Goal: Task Accomplishment & Management: Complete application form

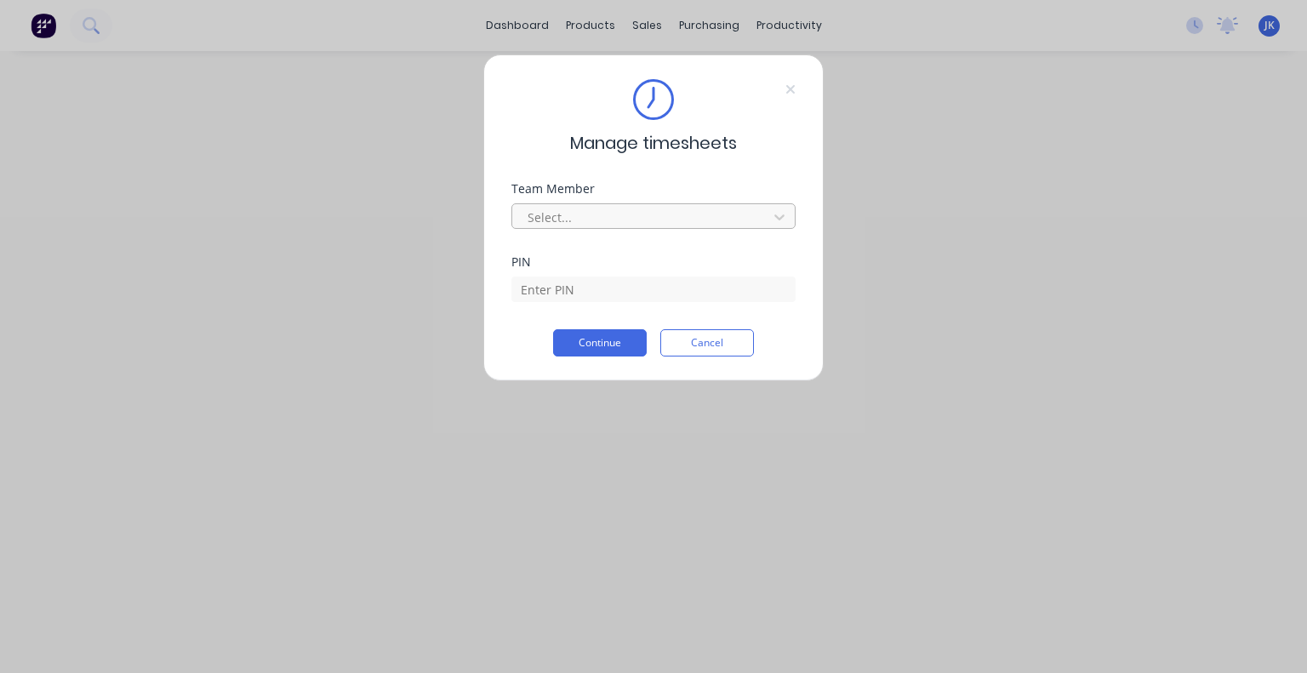
click at [645, 211] on div at bounding box center [642, 217] width 233 height 21
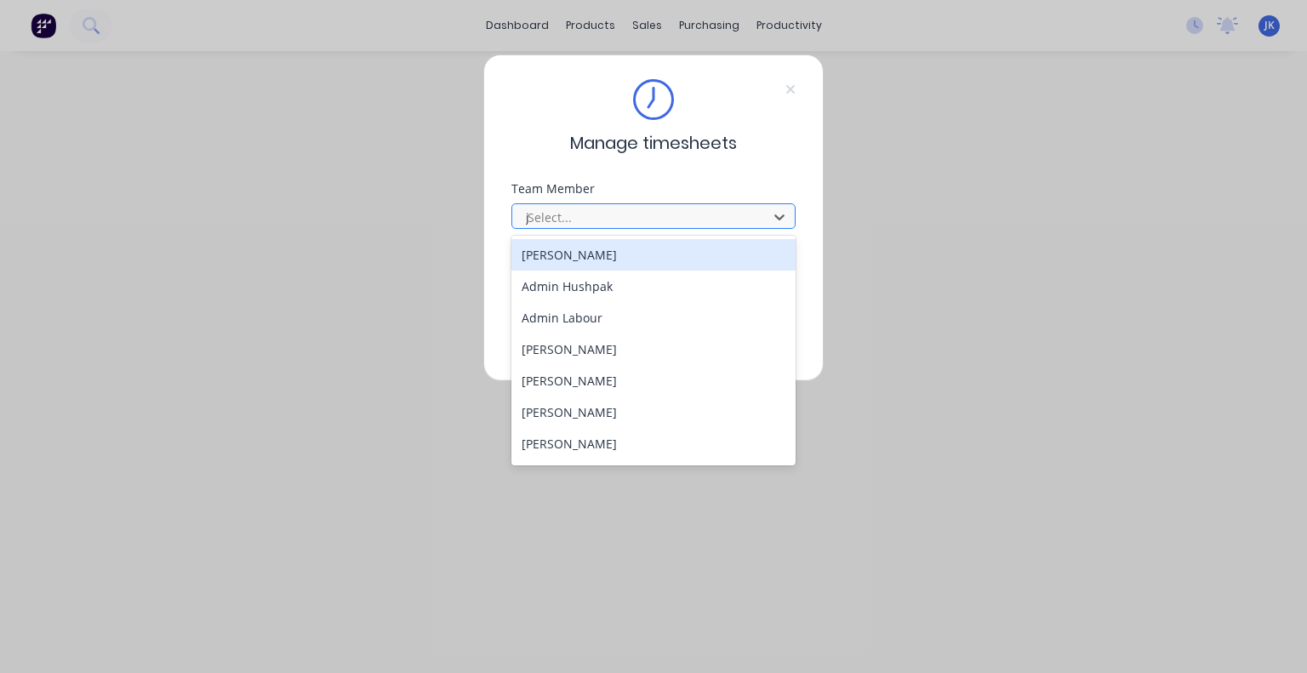
type input "ju"
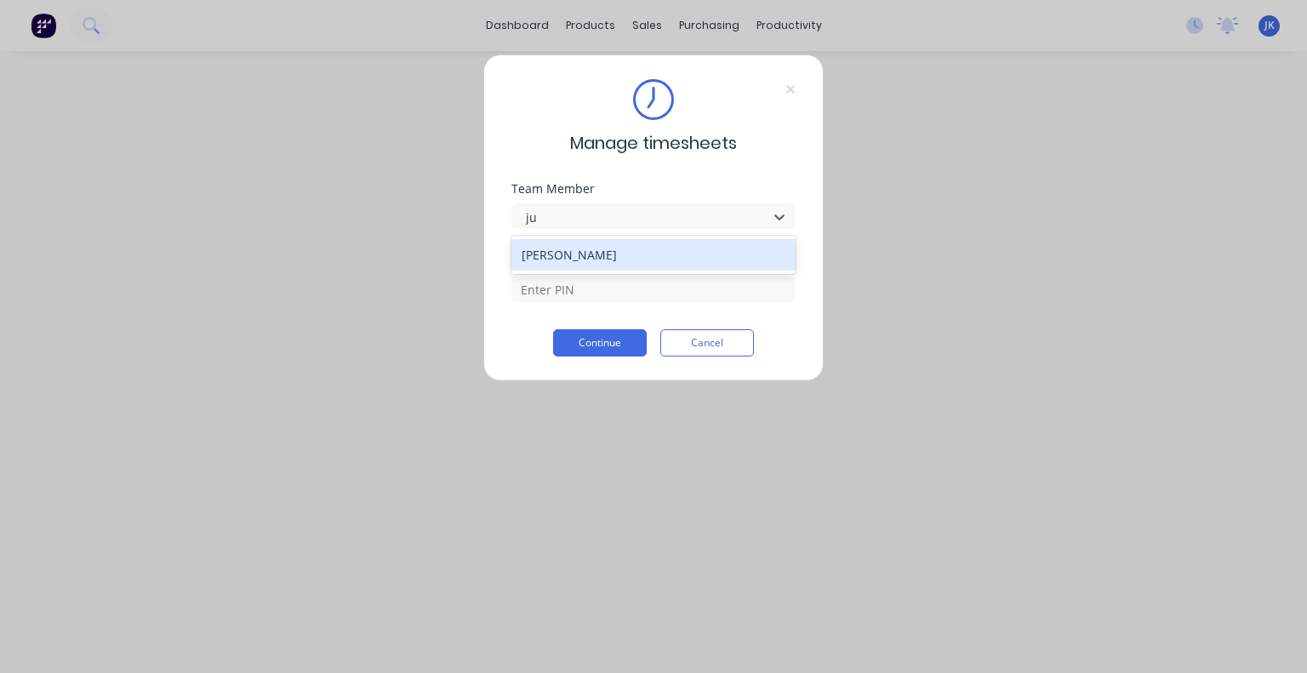
click at [624, 254] on div "[PERSON_NAME]" at bounding box center [653, 254] width 284 height 31
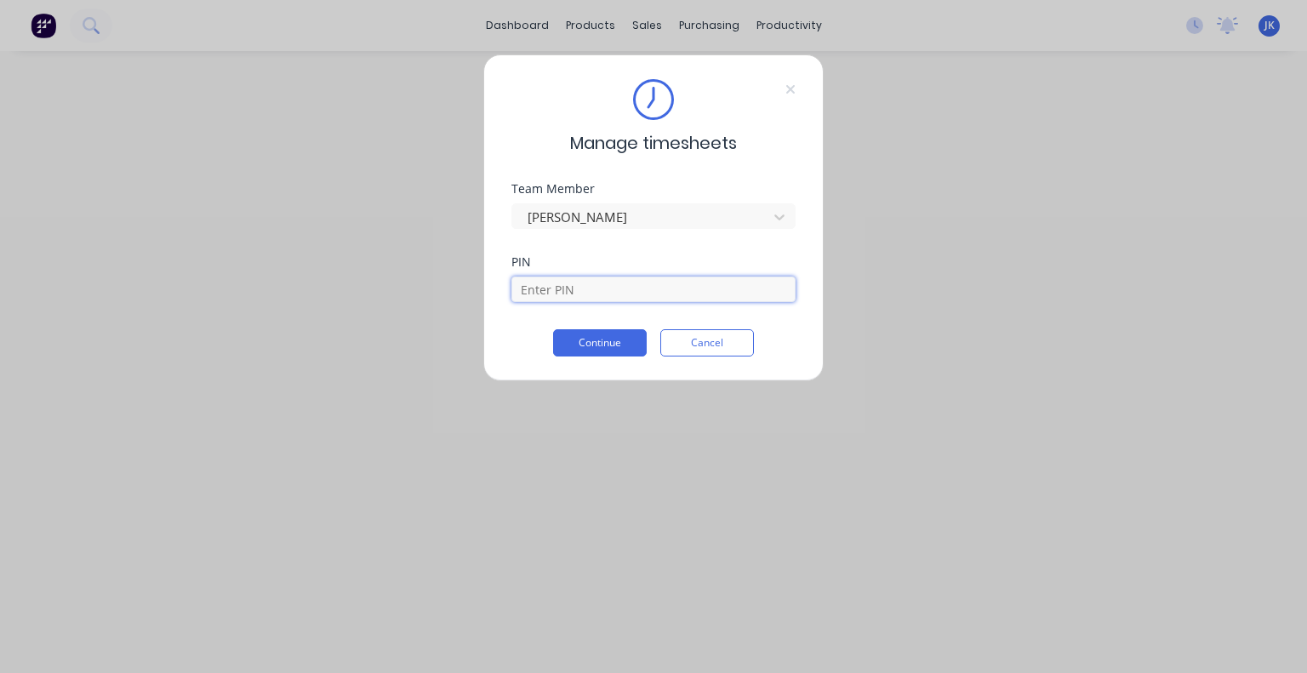
click at [593, 282] on input at bounding box center [653, 289] width 284 height 26
type input "5683"
click at [602, 345] on button "Continue" at bounding box center [600, 342] width 94 height 27
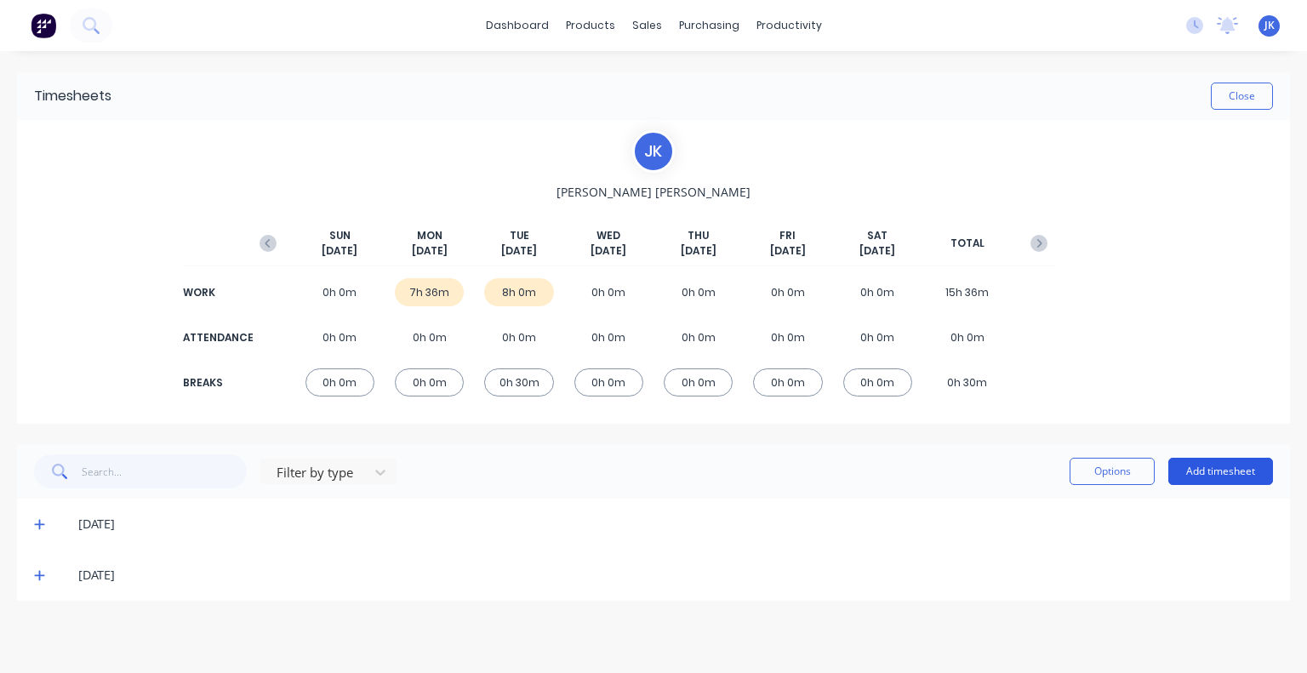
click at [1218, 476] on button "Add timesheet" at bounding box center [1220, 471] width 105 height 27
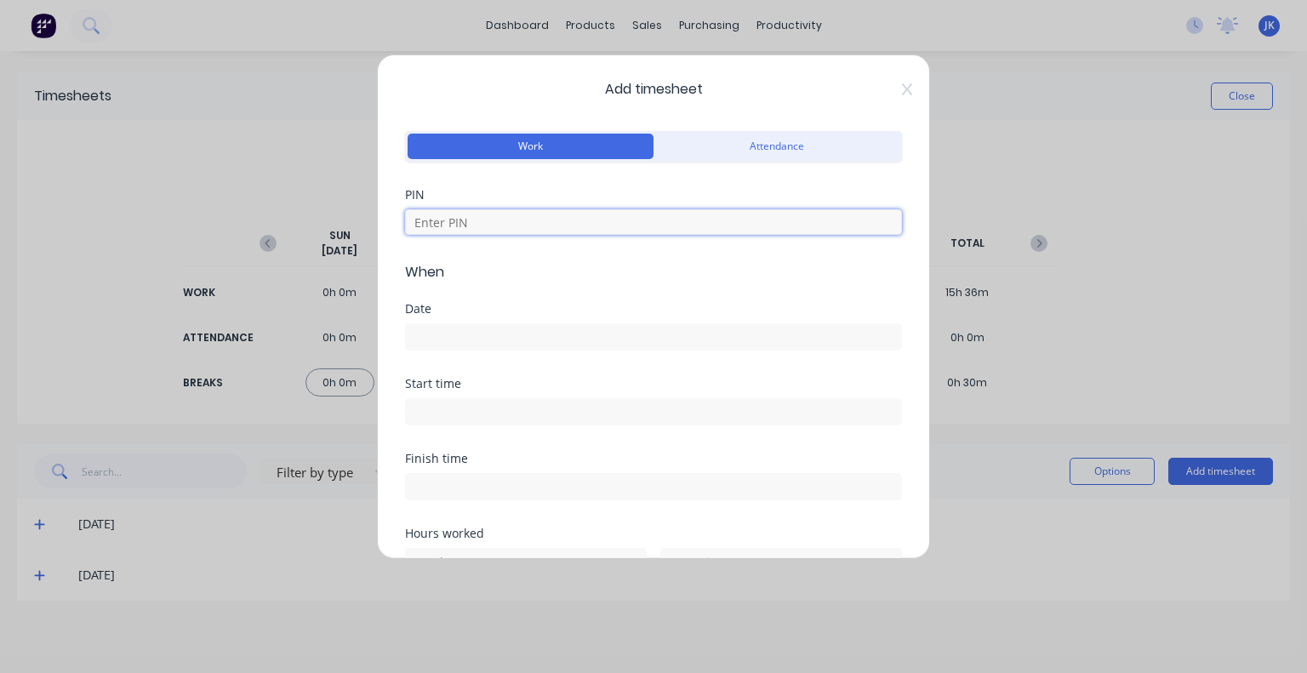
click at [454, 211] on input at bounding box center [653, 222] width 497 height 26
type input "5683"
click at [510, 322] on div at bounding box center [653, 334] width 497 height 31
click at [507, 329] on input at bounding box center [653, 337] width 495 height 26
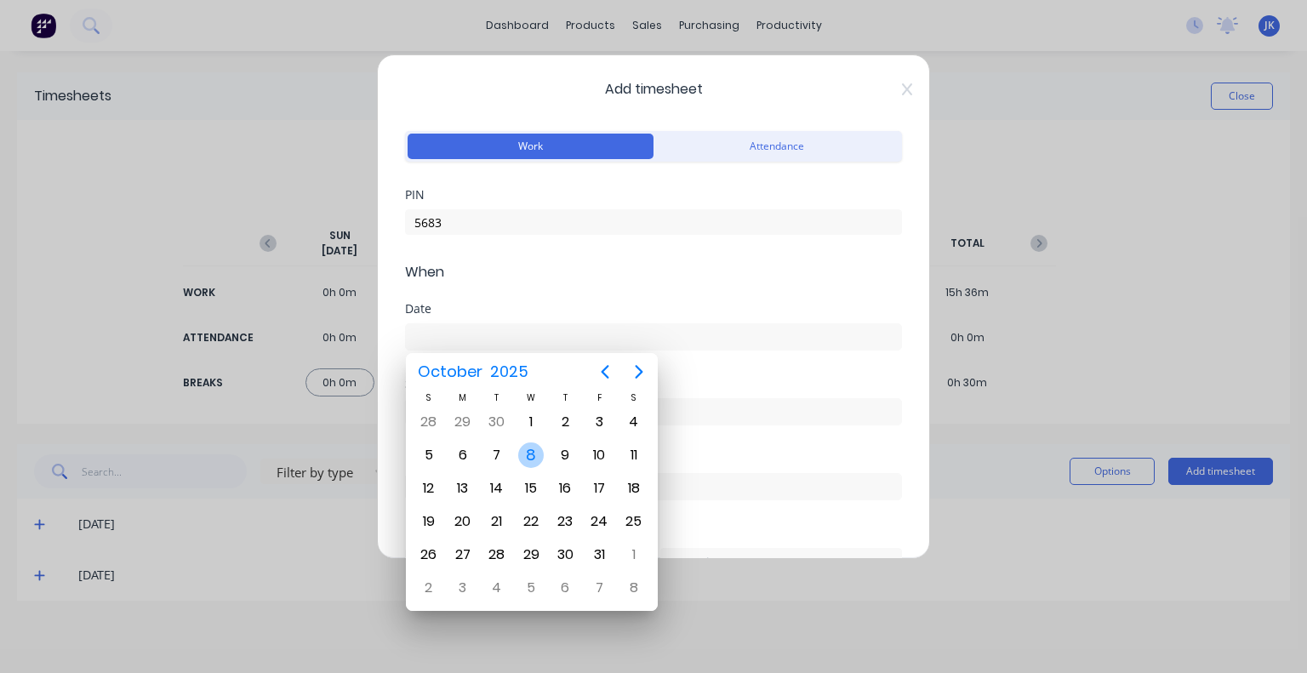
click at [522, 455] on div "8" at bounding box center [531, 455] width 26 height 26
type input "08/10/2025"
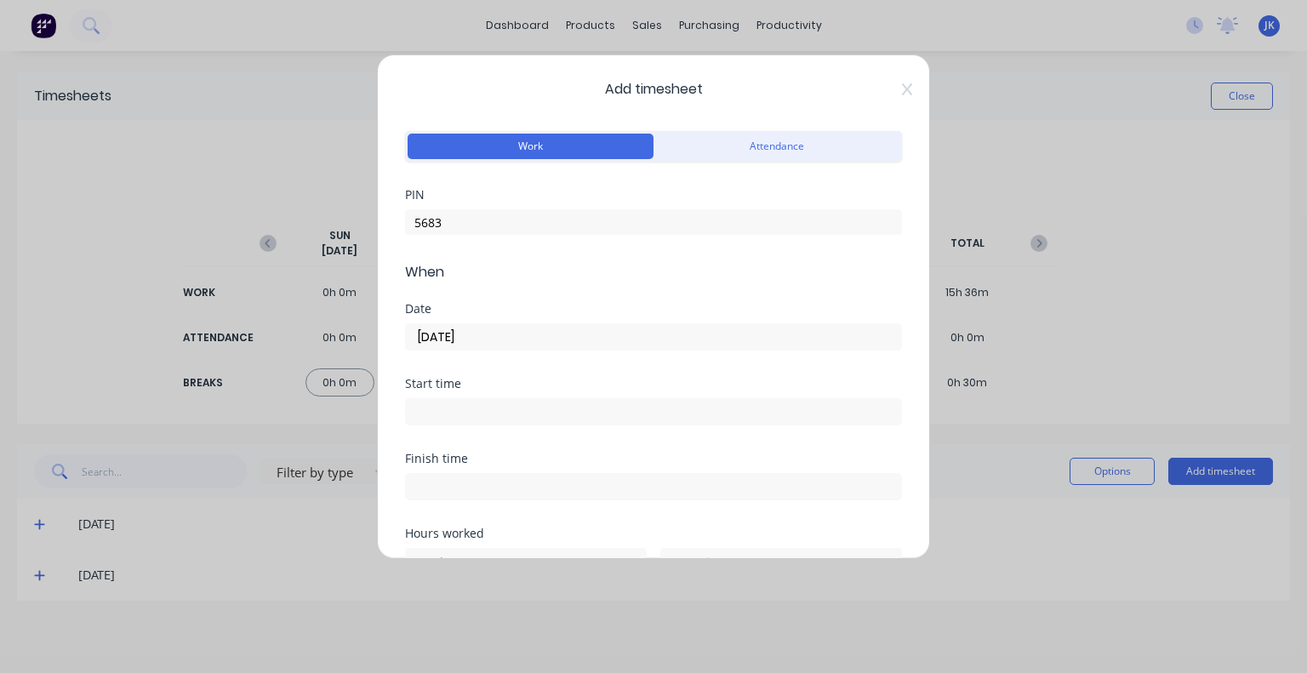
click at [510, 418] on input at bounding box center [653, 412] width 495 height 26
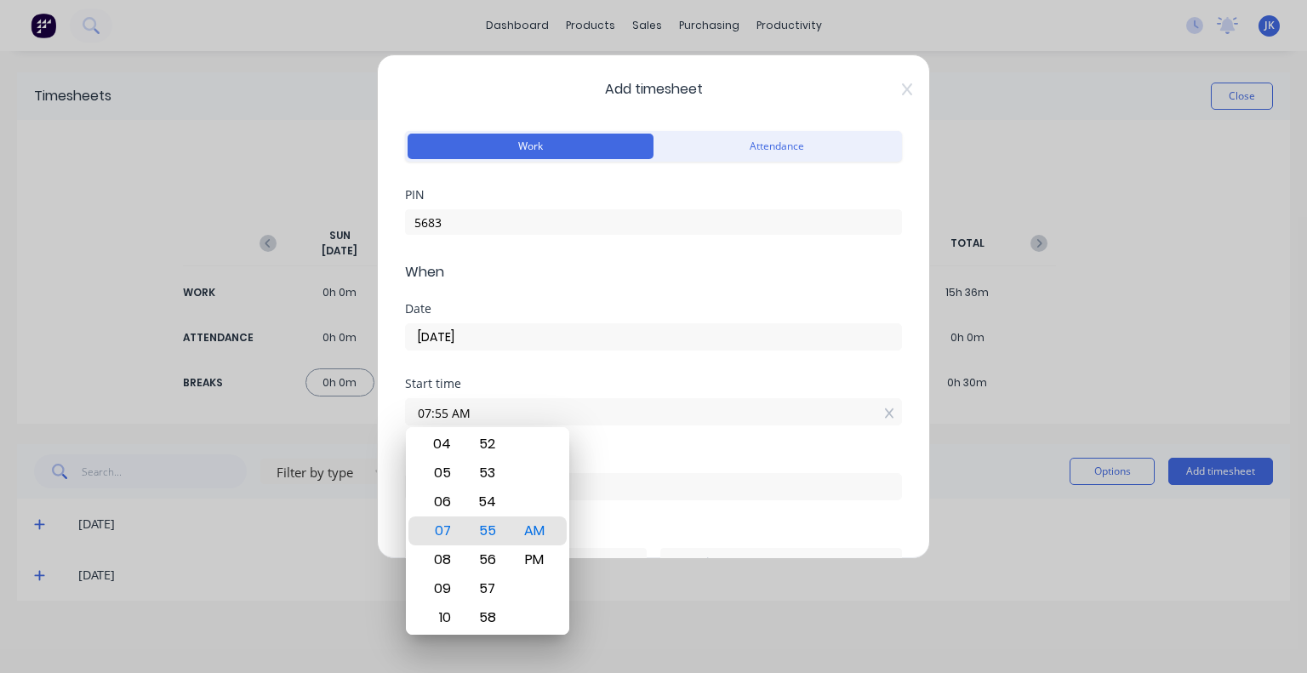
drag, startPoint x: 504, startPoint y: 415, endPoint x: 327, endPoint y: 418, distance: 177.0
click at [327, 418] on div "Add timesheet Work Attendance PIN 5683 When Date 08/10/2025 Start time 07:55 AM…" at bounding box center [653, 336] width 1307 height 673
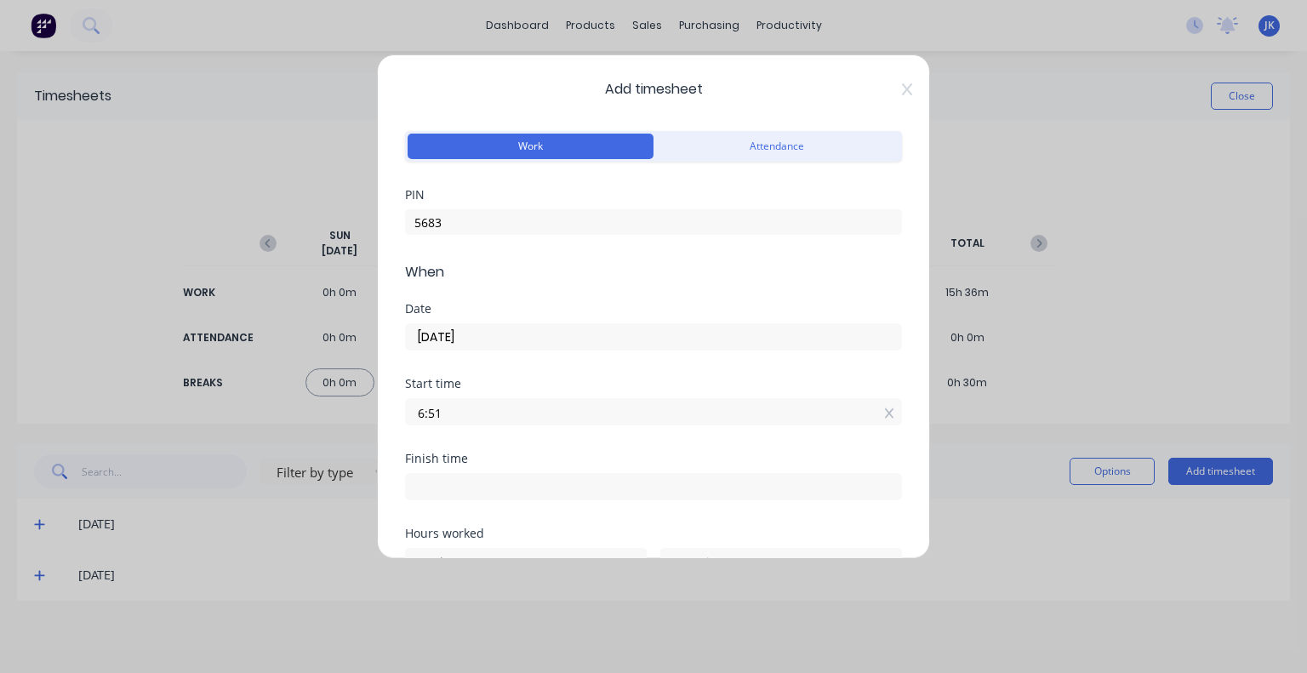
type input "06:51 AM"
click at [466, 446] on div "Start time 06:51 AM" at bounding box center [653, 415] width 497 height 75
click at [479, 481] on input at bounding box center [653, 487] width 495 height 26
type input "07:55 AM"
type input "1"
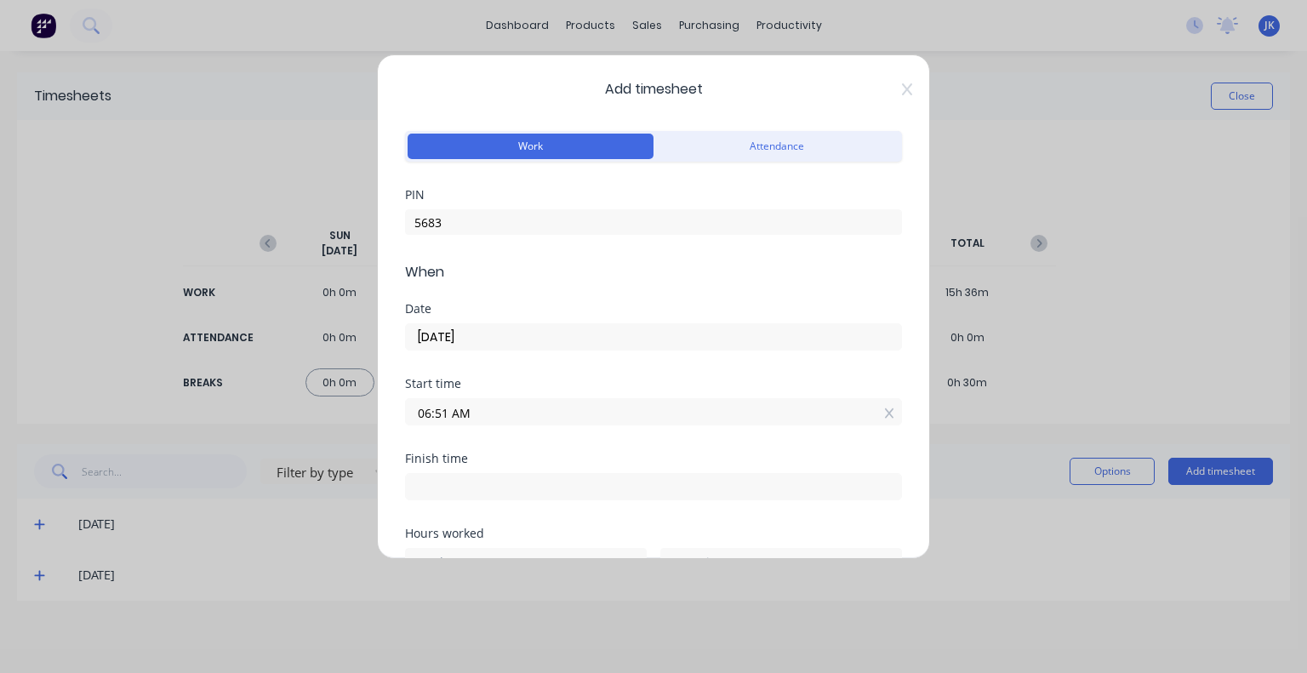
type input "4"
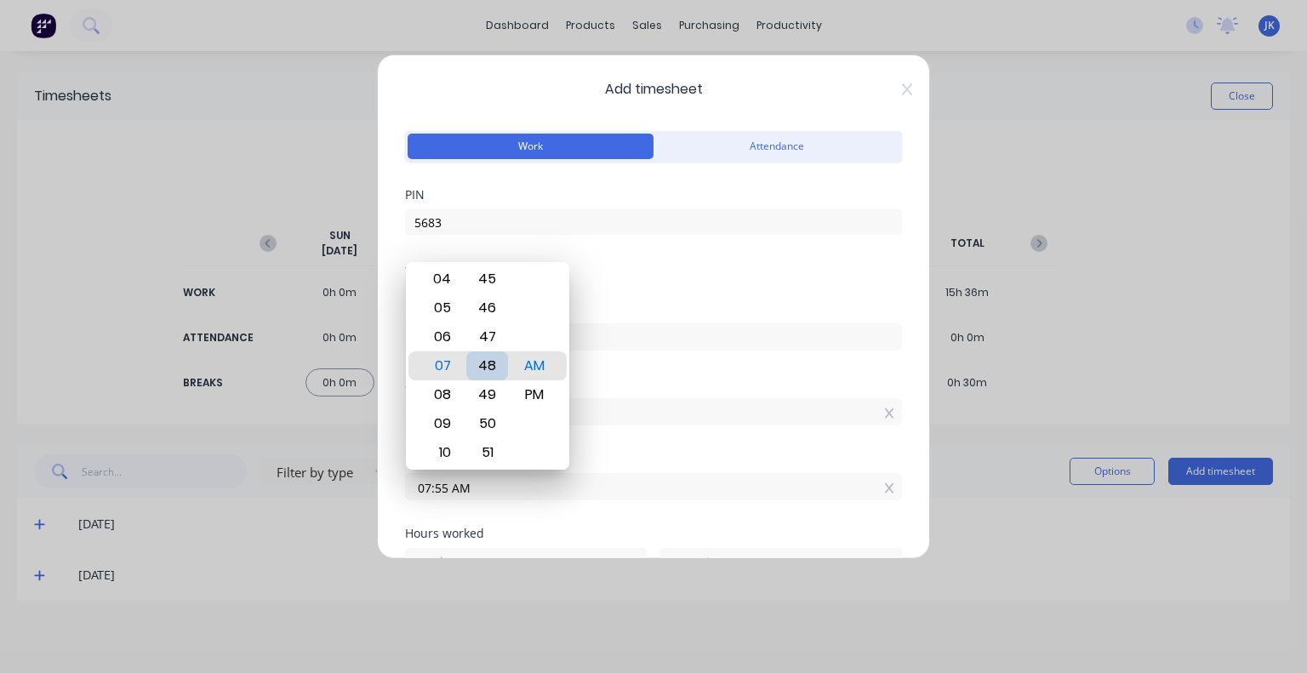
type input "07:48 AM"
type input "0"
type input "57"
type input "07:41 AM"
type input "50"
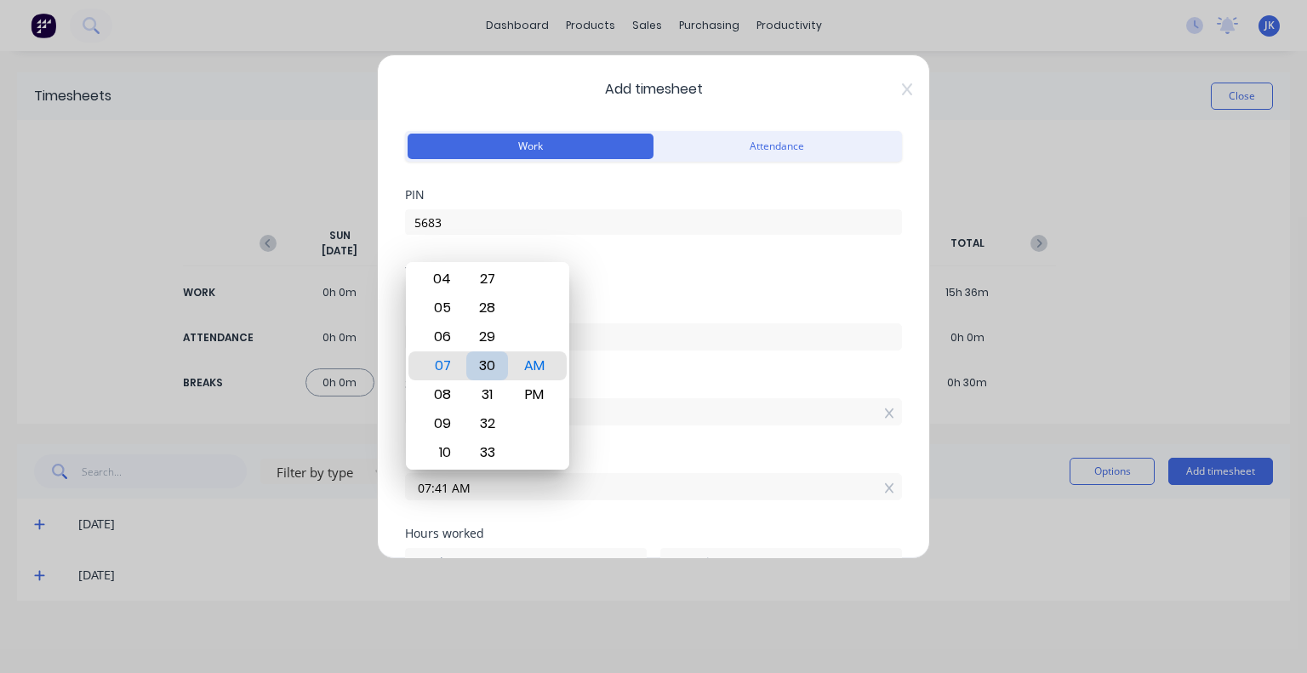
type input "07:30 AM"
type input "39"
type input "07:14 AM"
type input "23"
type input "07:09 AM"
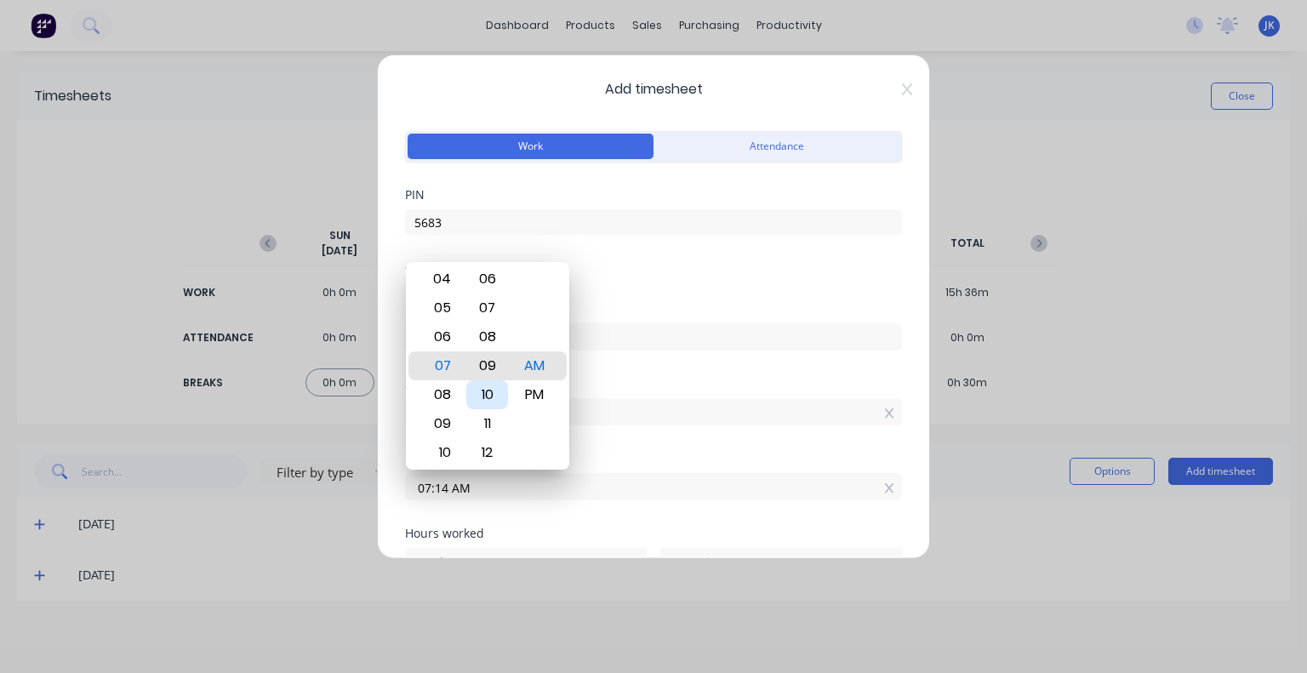
type input "18"
type input "07:04 AM"
type input "13"
type input "07:00 AM"
type input "9"
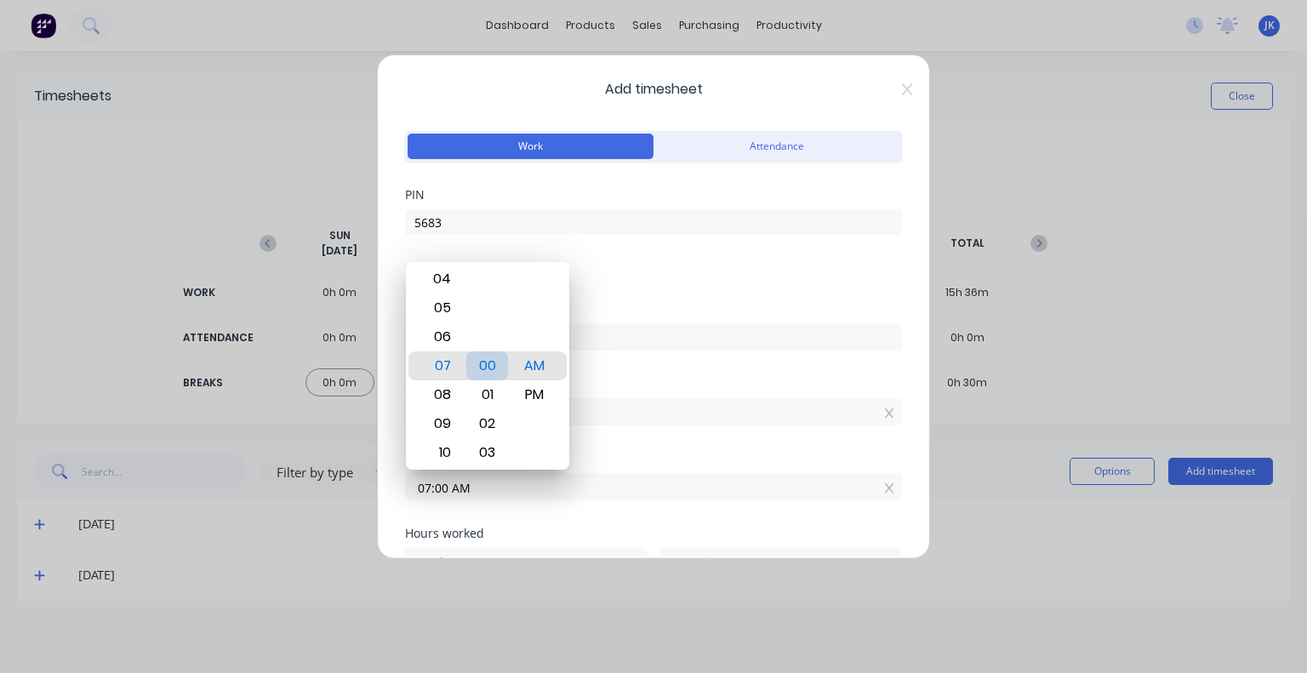
click at [483, 377] on div "00" at bounding box center [487, 365] width 42 height 29
click at [451, 394] on div "08" at bounding box center [440, 394] width 42 height 29
type input "08:00 AM"
type input "1"
click at [618, 380] on div "Start time" at bounding box center [653, 384] width 497 height 12
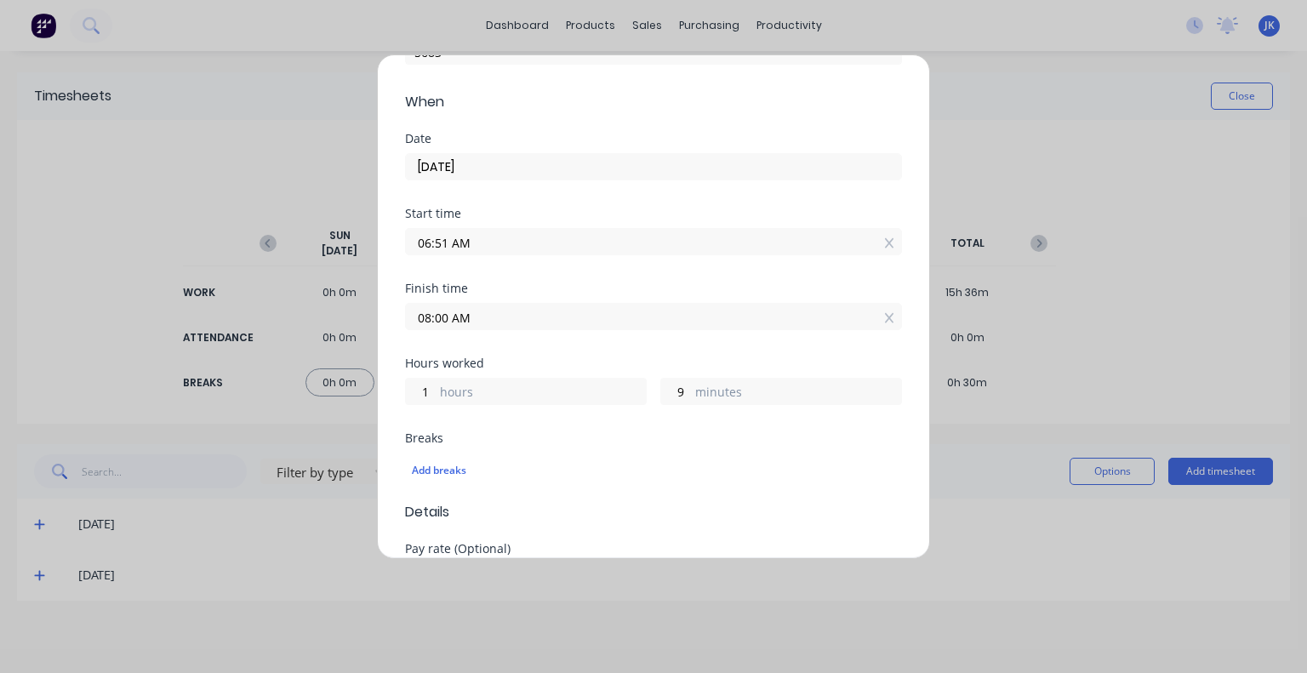
scroll to position [255, 0]
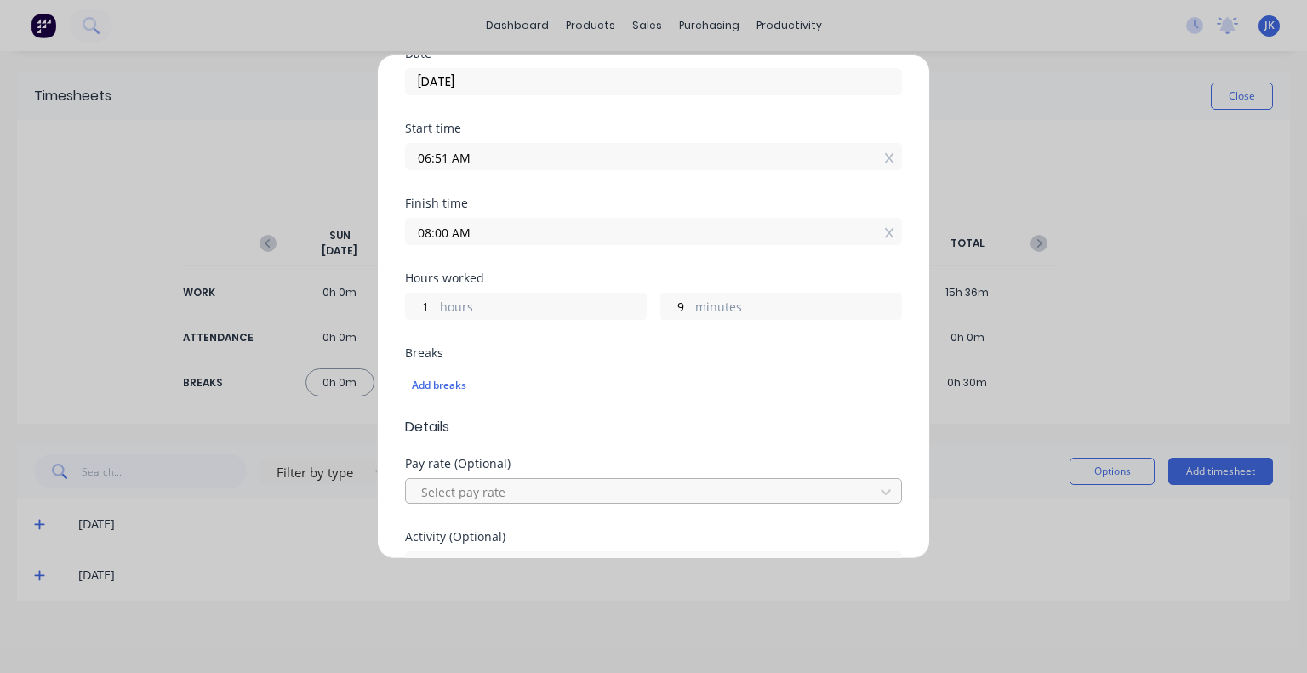
click at [541, 482] on div at bounding box center [642, 492] width 446 height 21
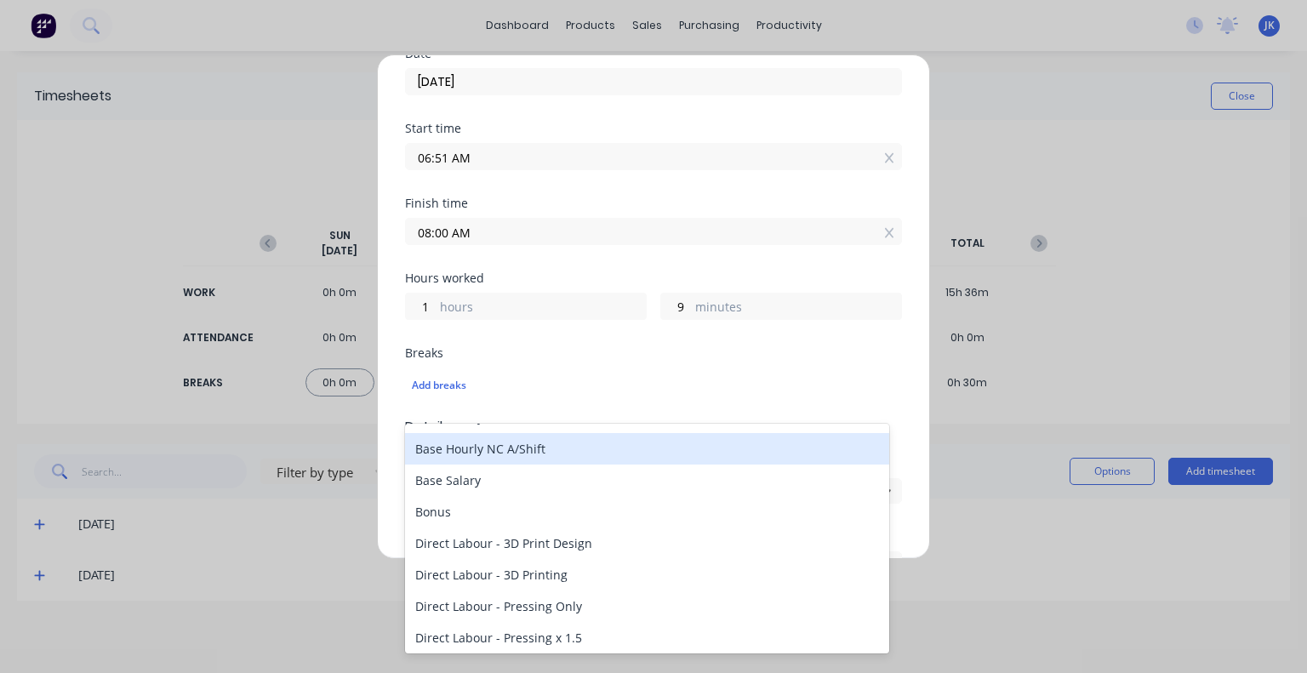
scroll to position [340, 0]
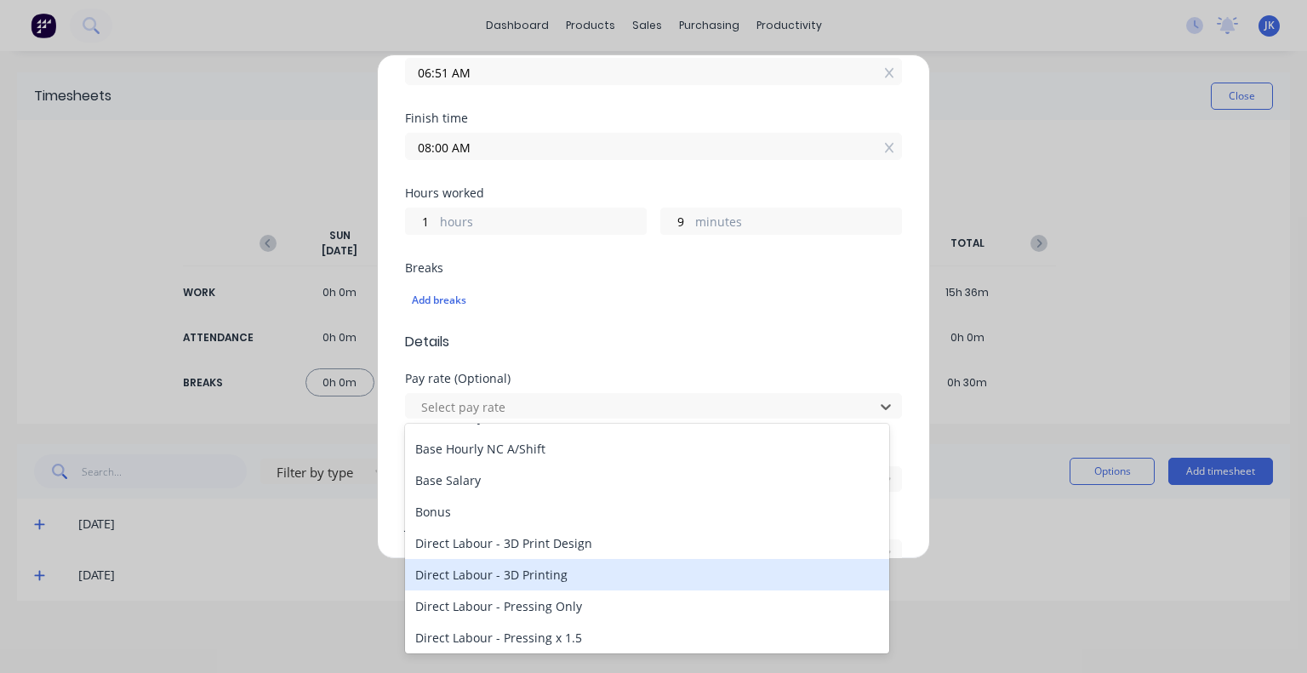
click at [561, 572] on div "Direct Labour - 3D Printing" at bounding box center [647, 574] width 484 height 31
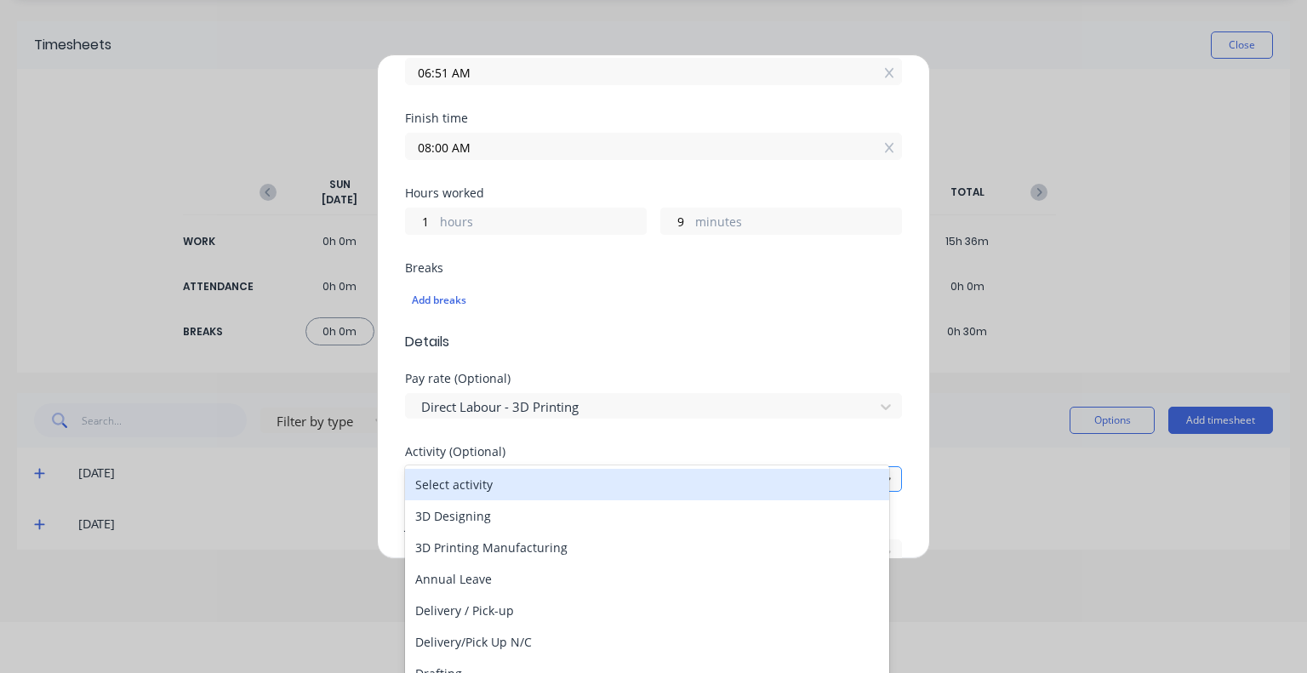
click at [565, 476] on div at bounding box center [642, 480] width 446 height 21
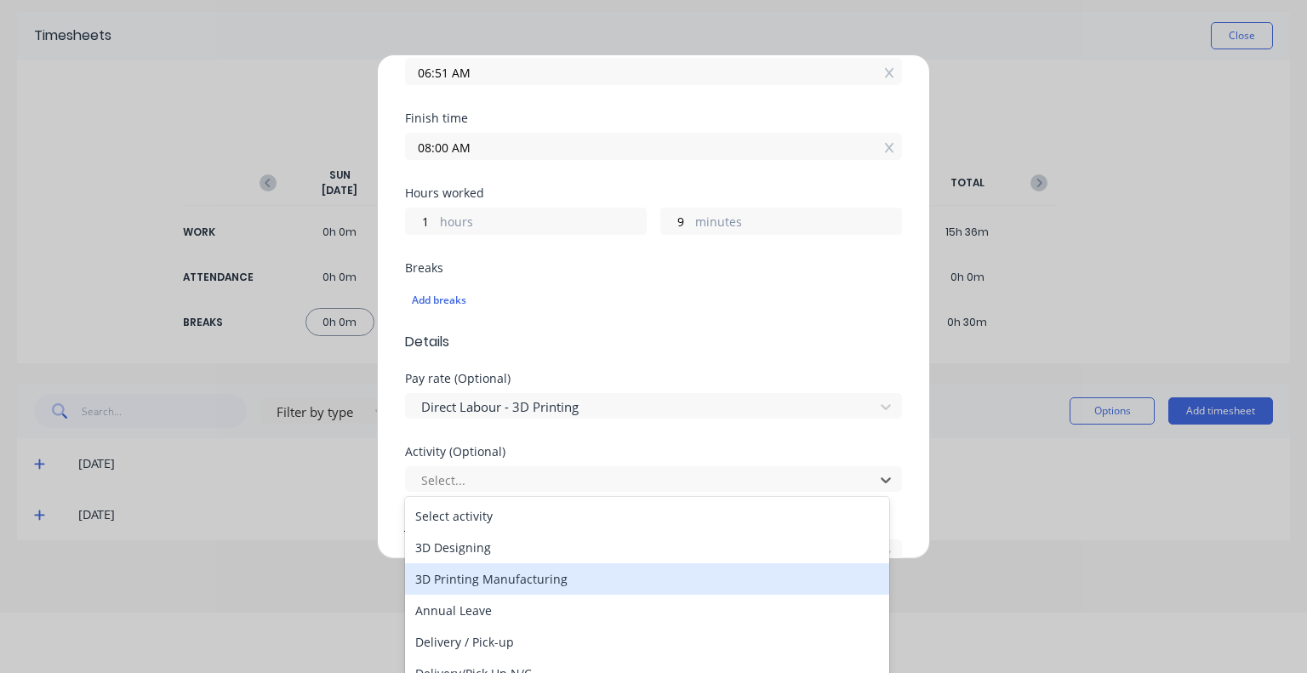
click at [513, 574] on div "3D Printing Manufacturing" at bounding box center [647, 578] width 484 height 31
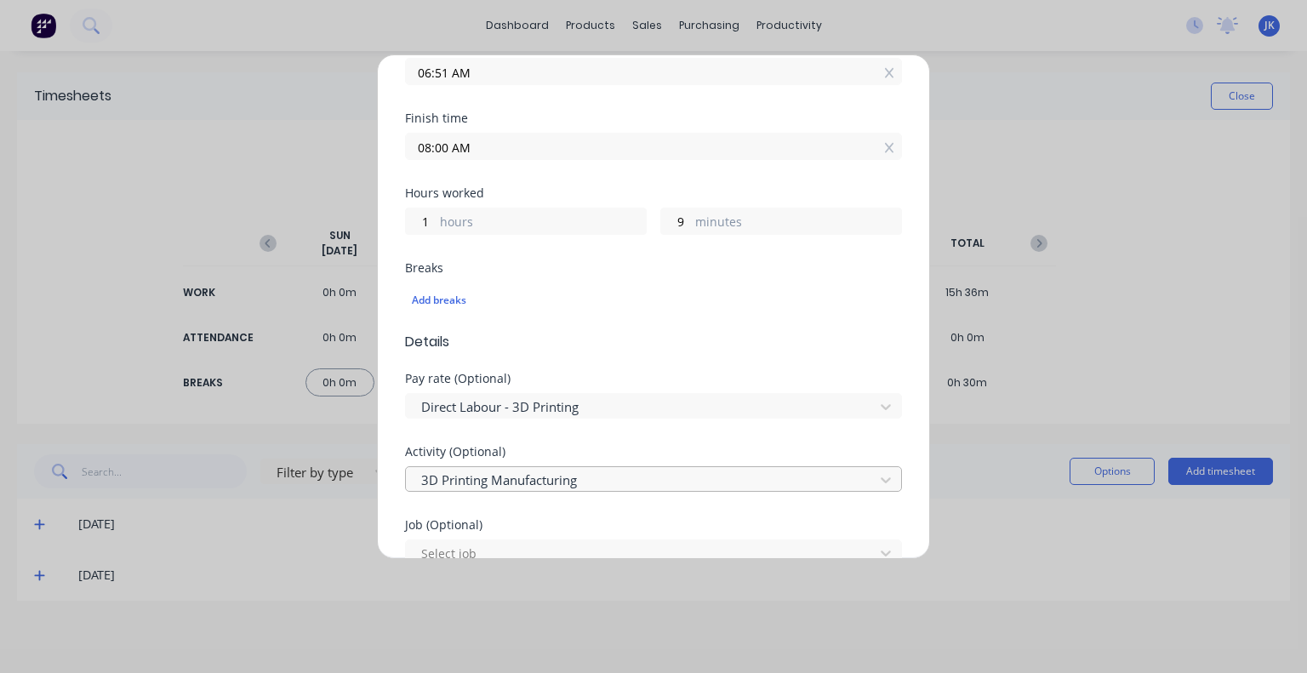
scroll to position [425, 0]
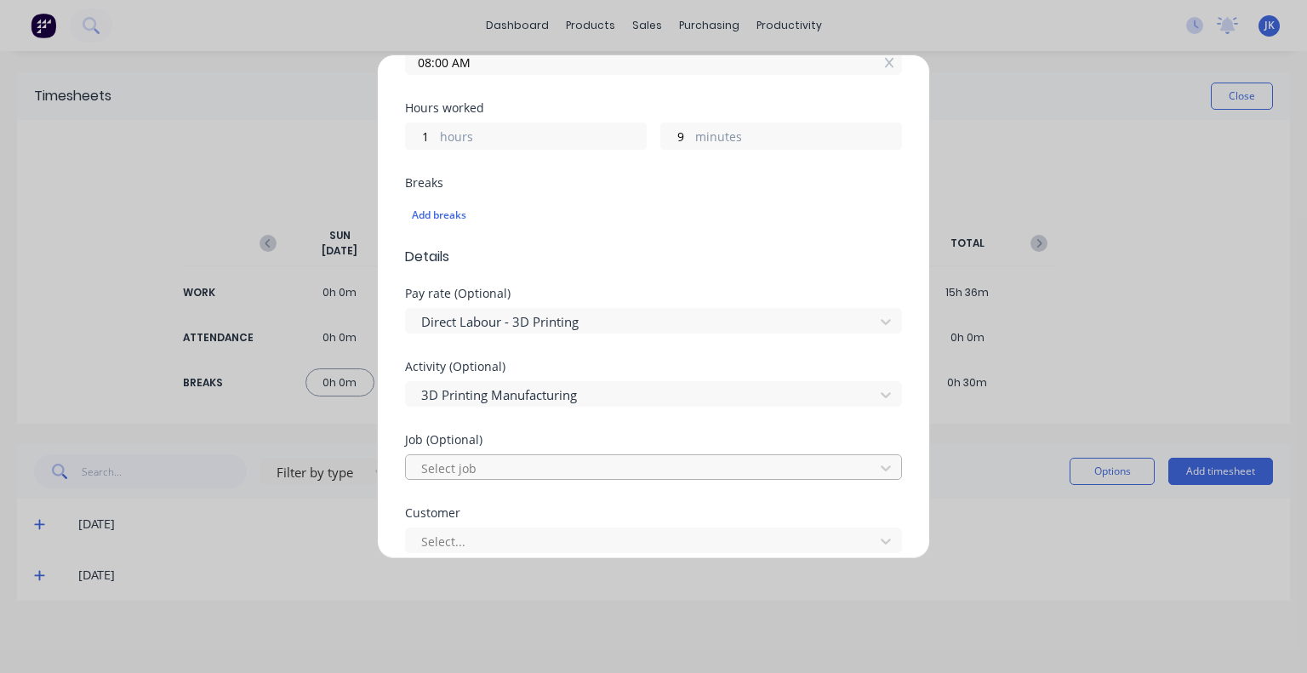
click at [544, 460] on div at bounding box center [642, 468] width 446 height 21
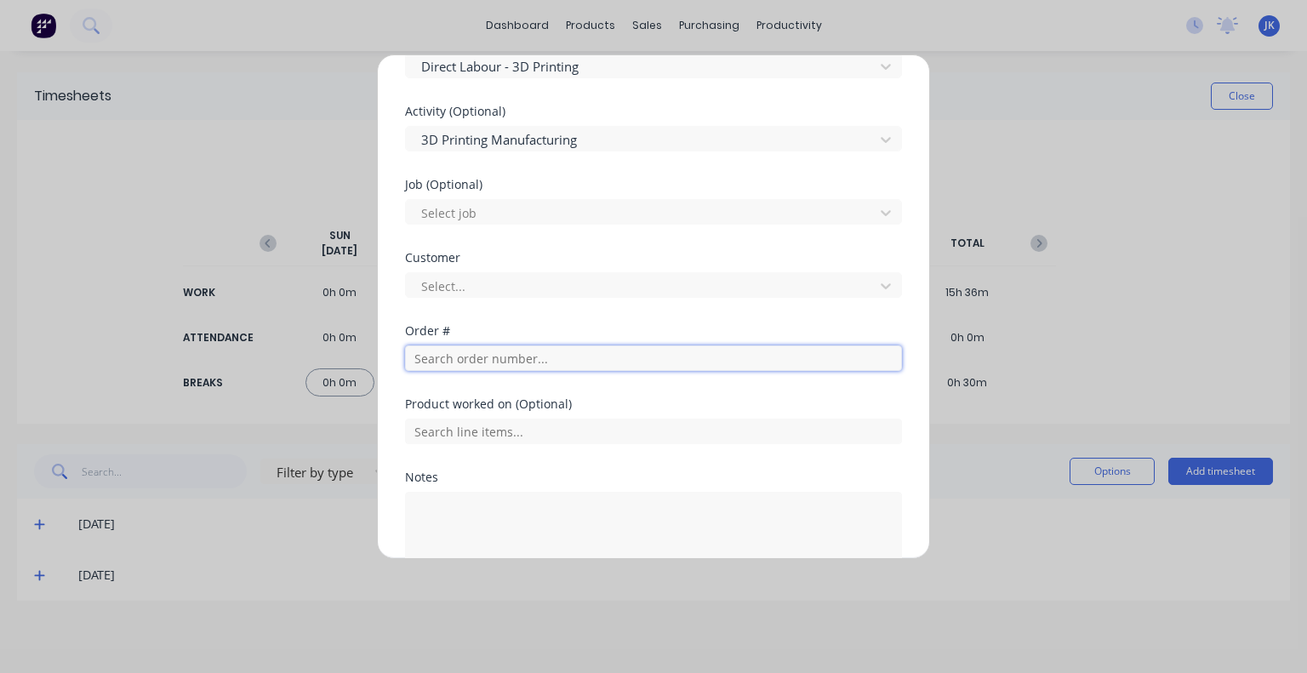
click at [504, 349] on input "text" at bounding box center [653, 358] width 497 height 26
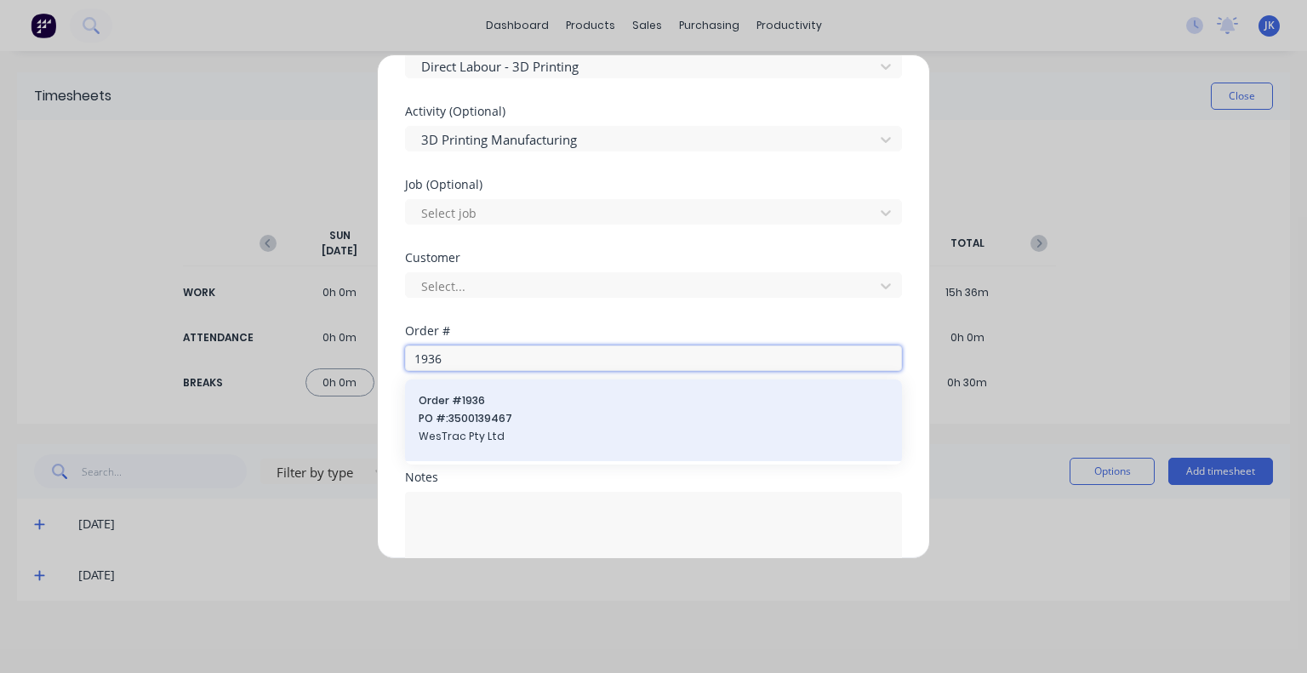
type input "1936"
click at [492, 407] on div "Order # 1936 PO #: 3500139467 WesTrac Pty Ltd" at bounding box center [654, 420] width 470 height 54
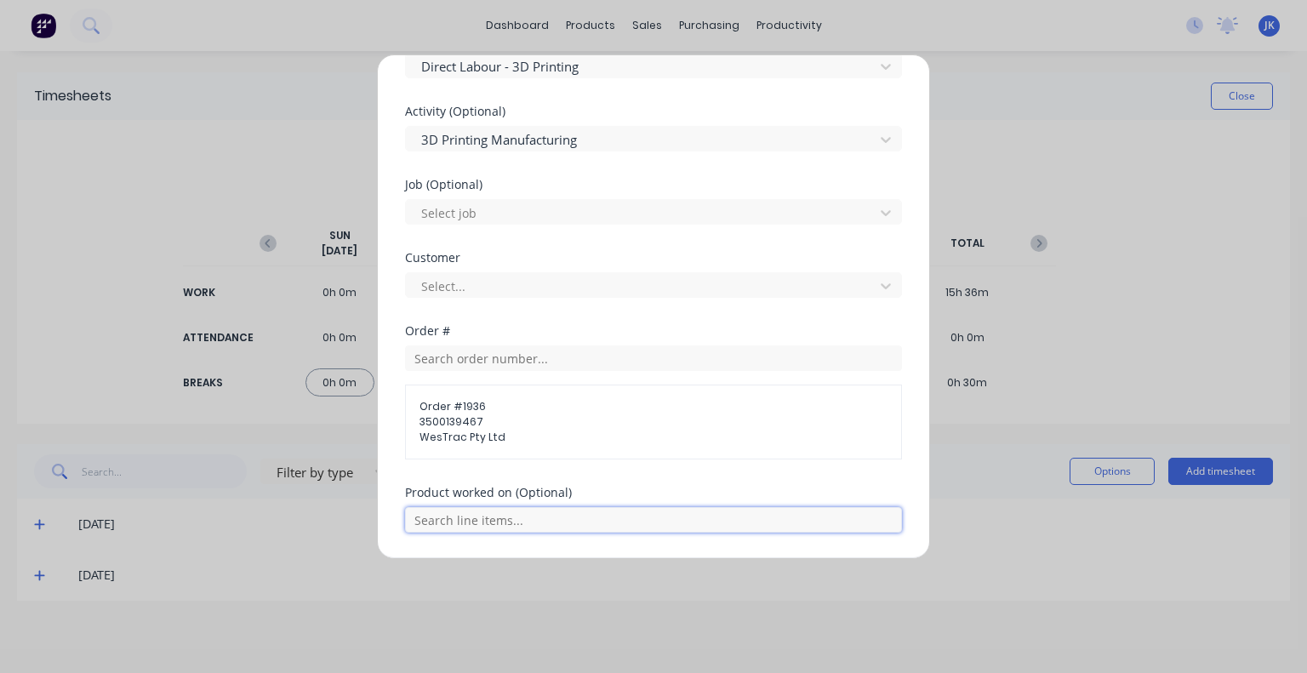
click at [480, 530] on input "text" at bounding box center [653, 520] width 497 height 26
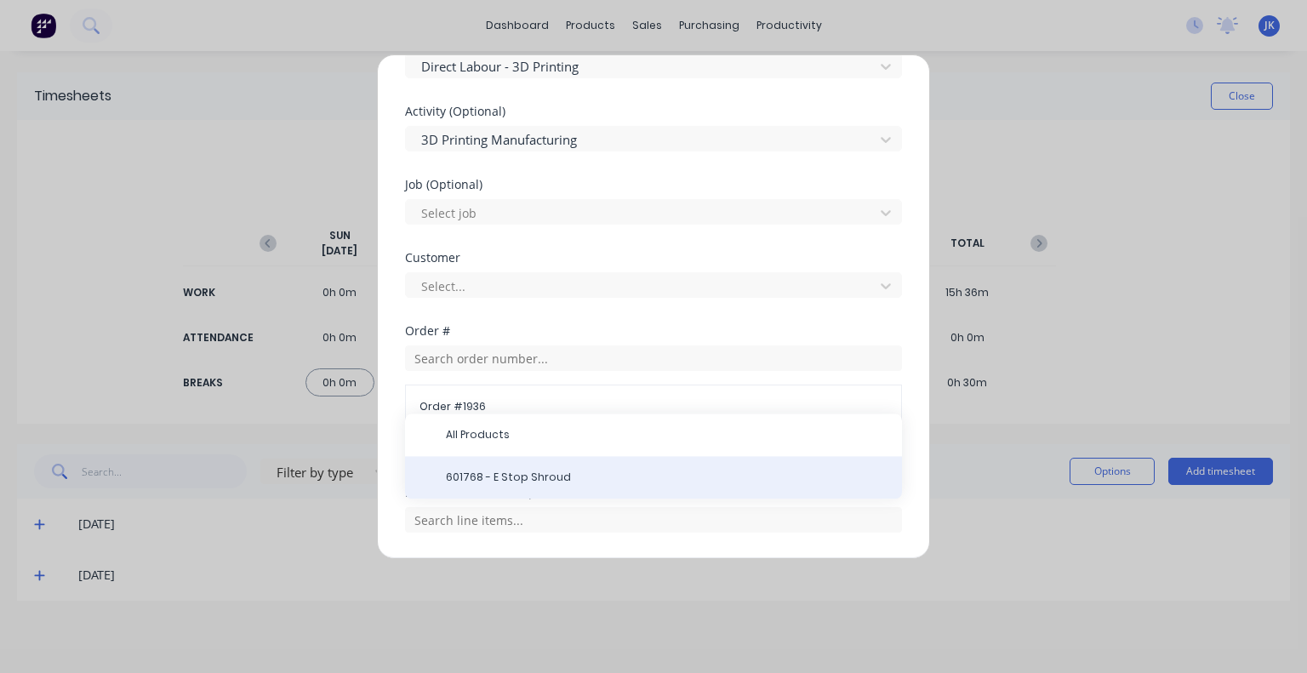
click at [483, 470] on span "601768 - E Stop Shroud" at bounding box center [667, 477] width 442 height 15
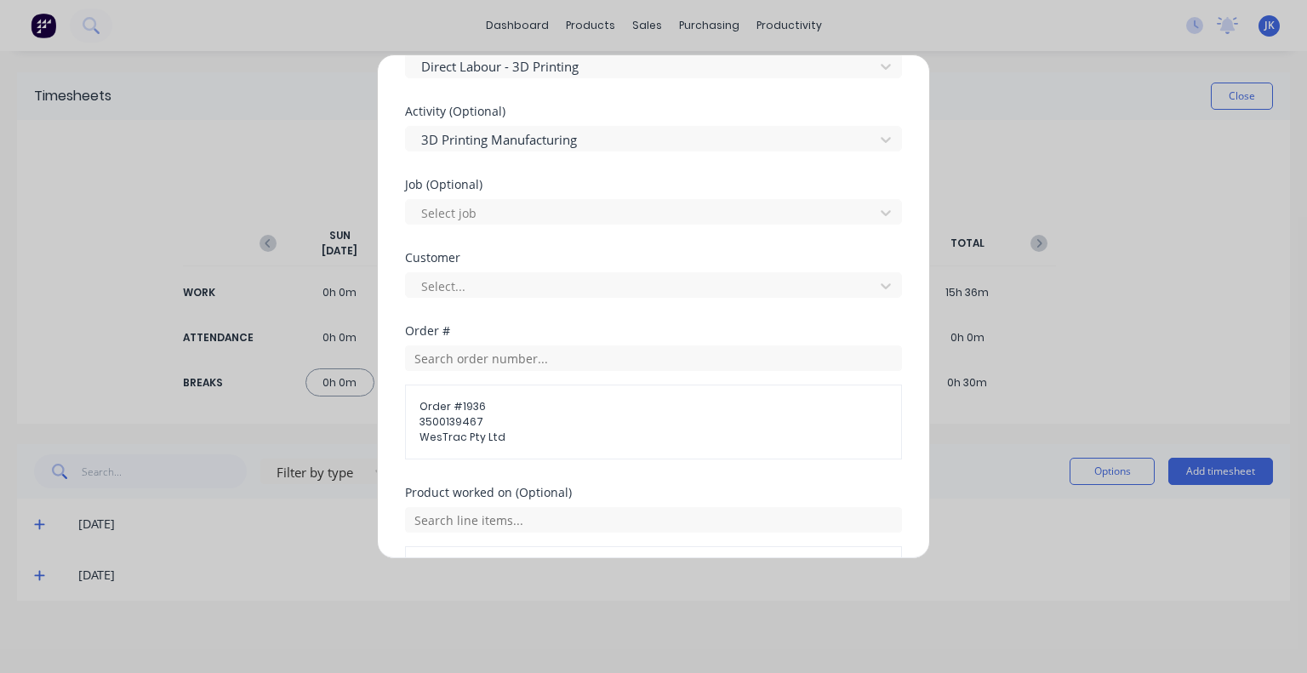
scroll to position [926, 0]
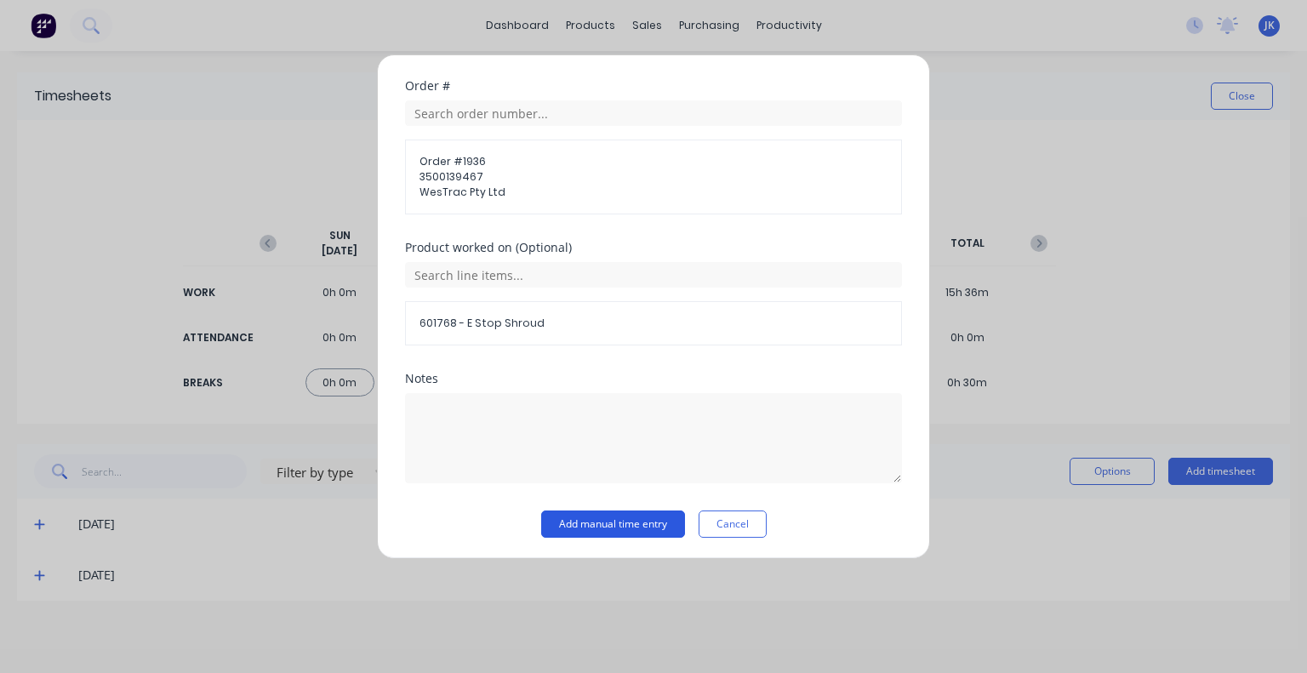
click at [596, 521] on button "Add manual time entry" at bounding box center [613, 523] width 144 height 27
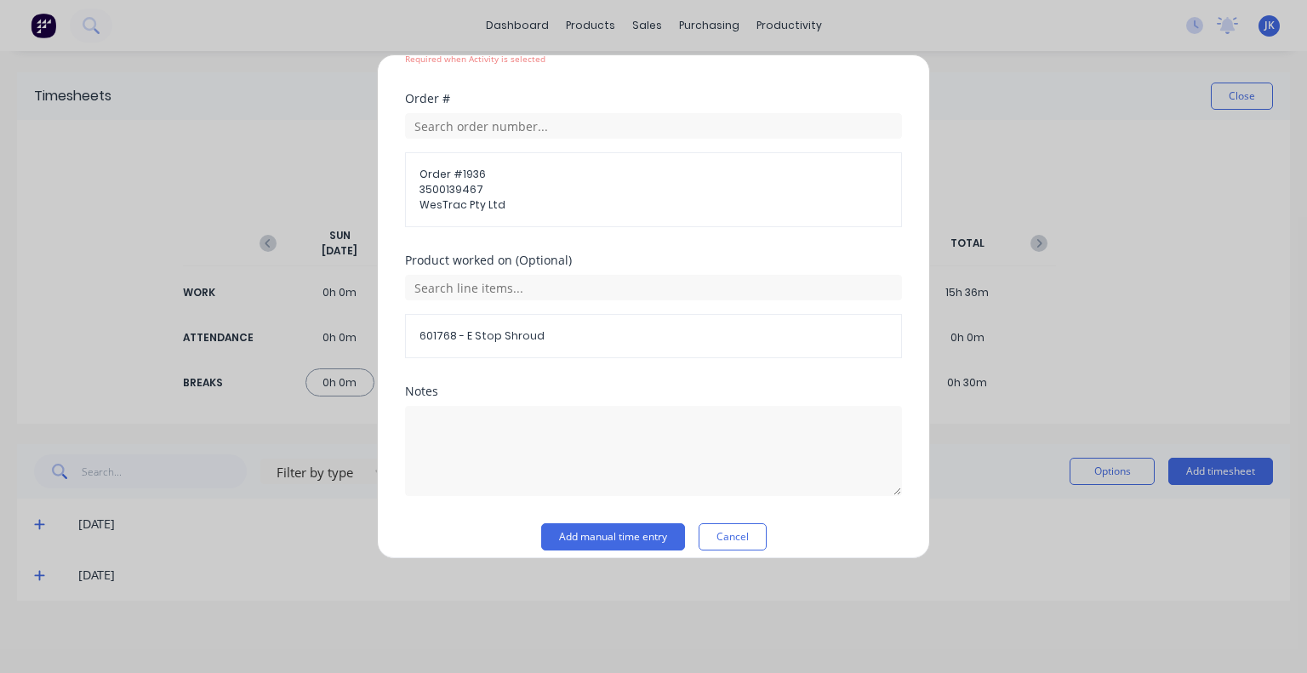
scroll to position [755, 0]
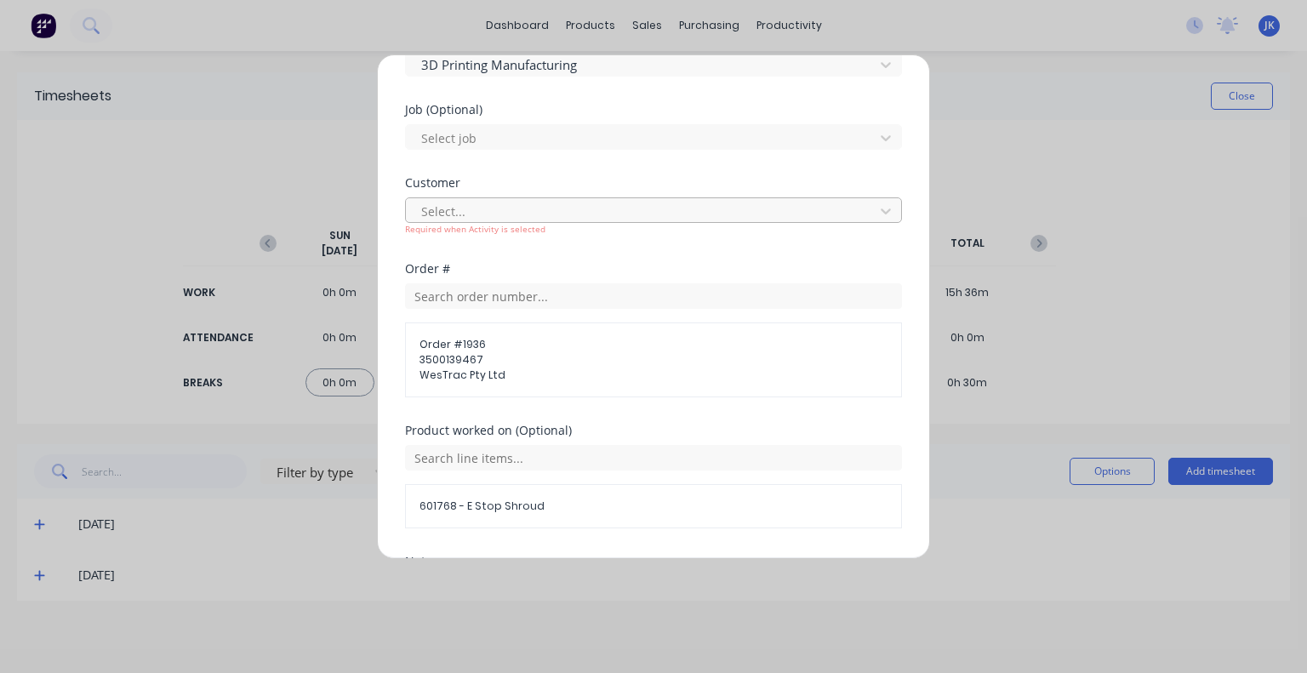
click at [513, 208] on div at bounding box center [642, 211] width 446 height 21
type input "westra"
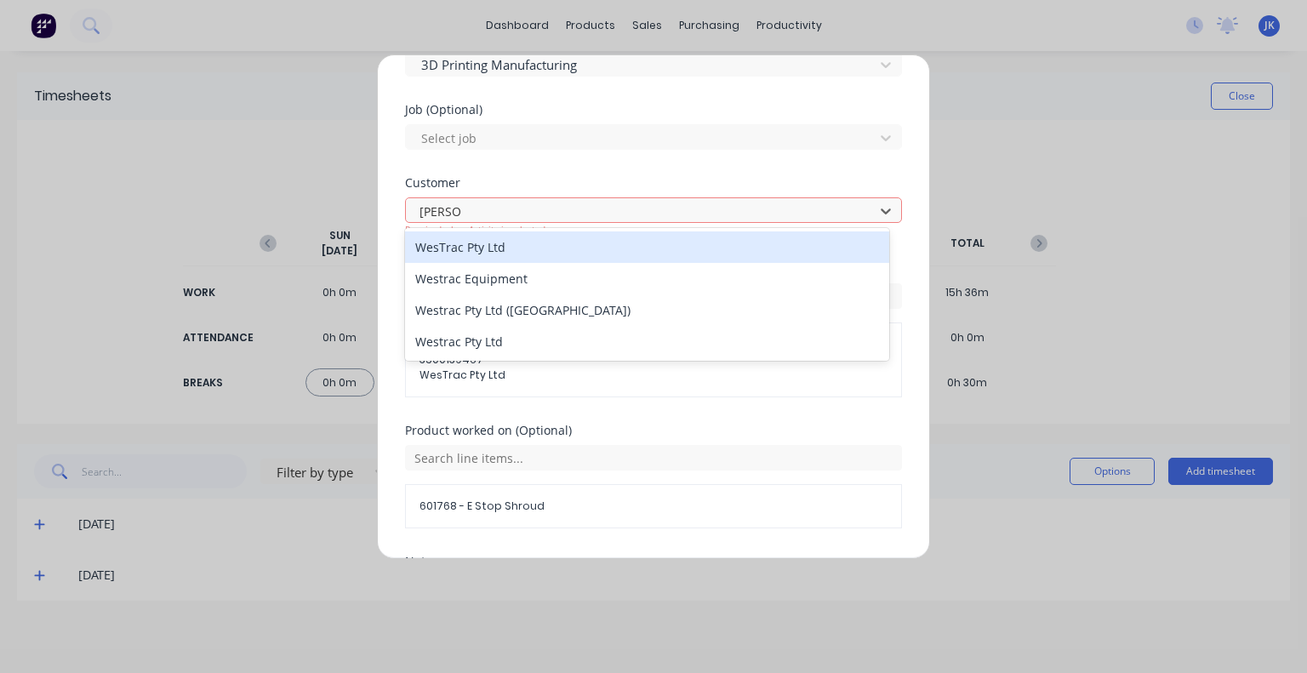
click at [480, 251] on div "WesTrac Pty Ltd" at bounding box center [647, 246] width 484 height 31
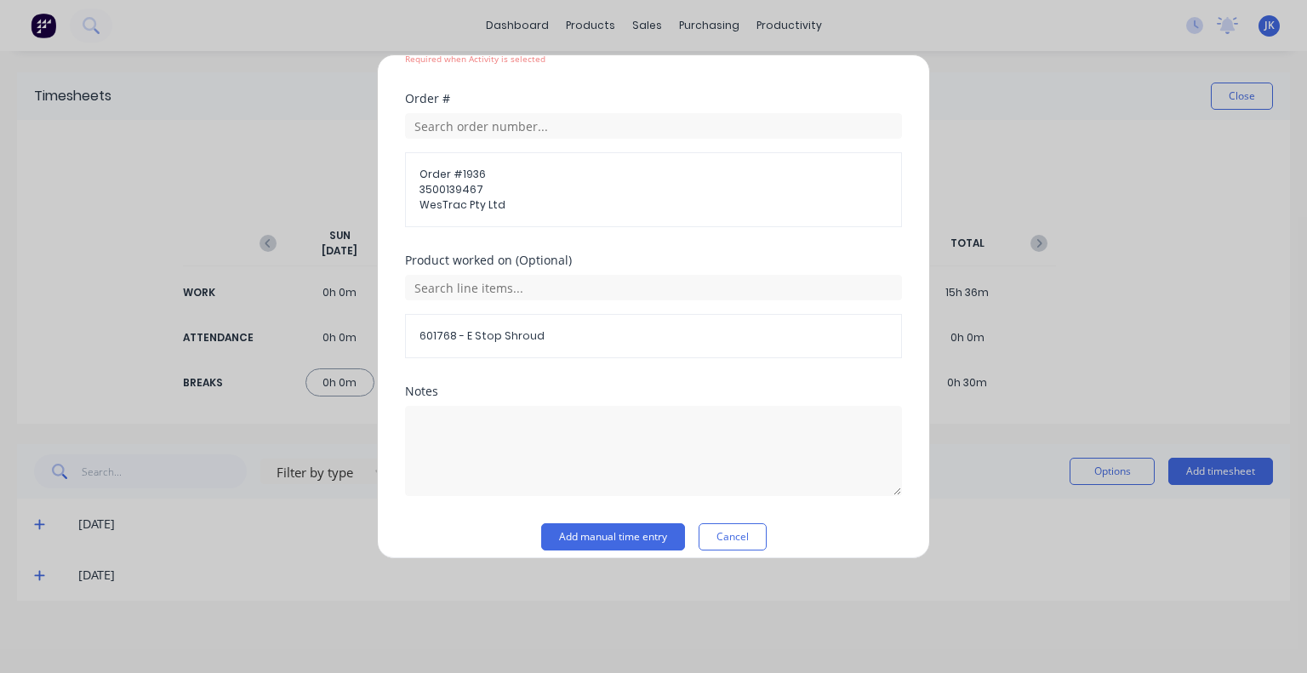
scroll to position [938, 0]
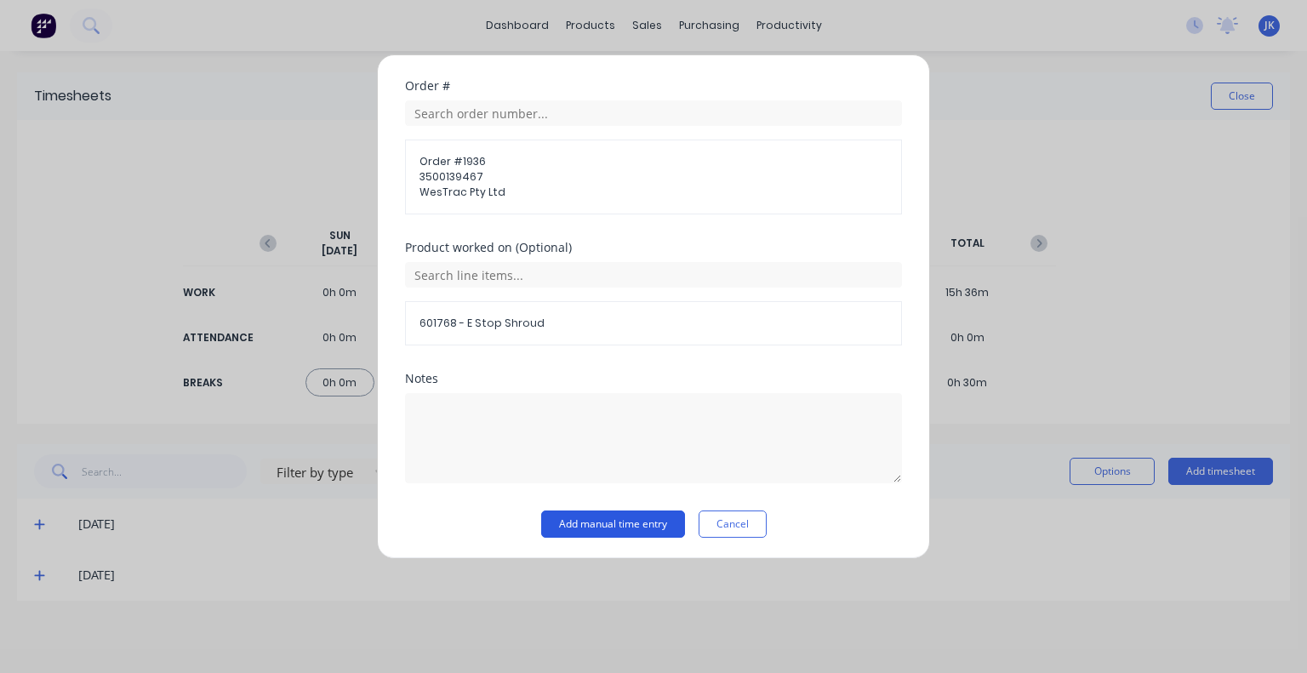
click at [588, 510] on button "Add manual time entry" at bounding box center [613, 523] width 144 height 27
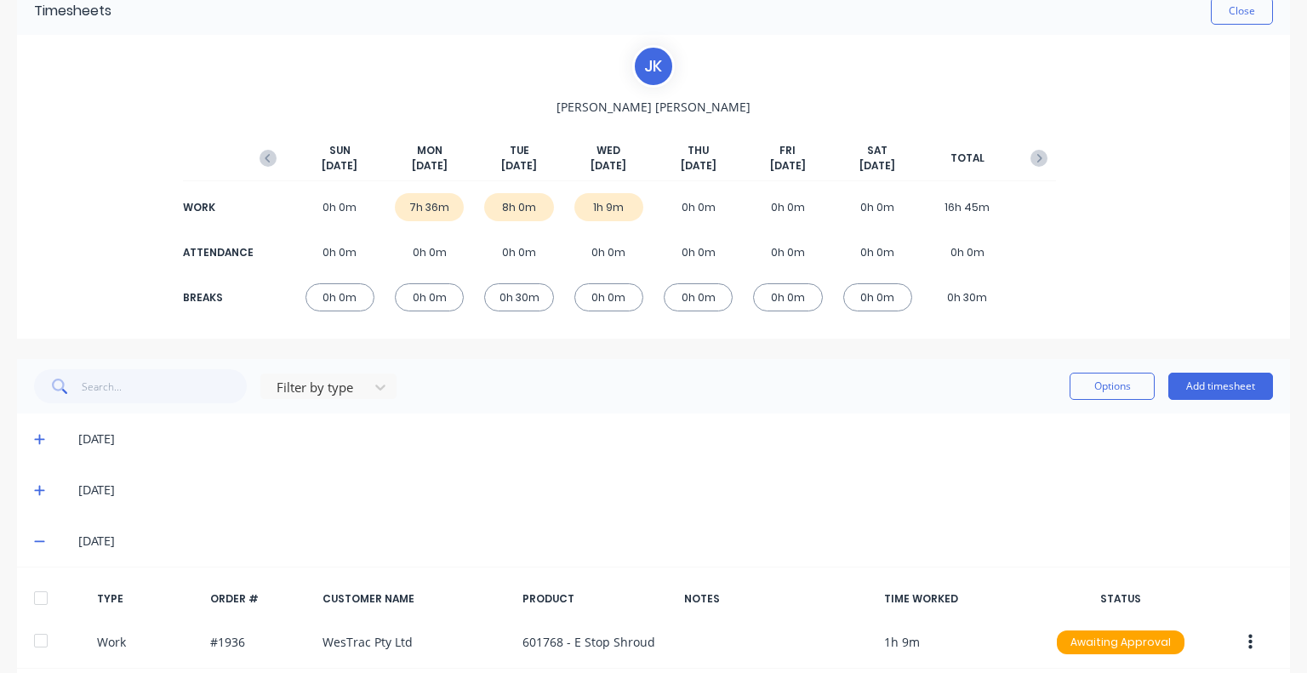
scroll to position [167, 0]
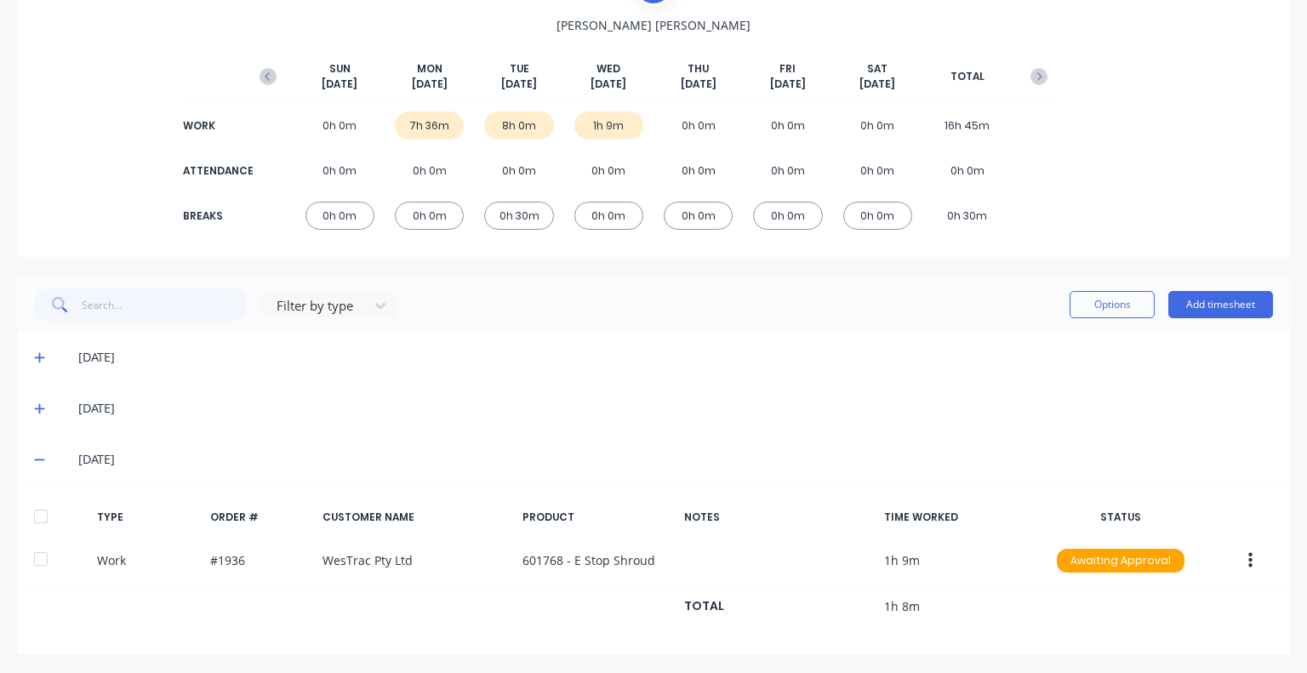
click at [43, 460] on icon at bounding box center [39, 459] width 11 height 12
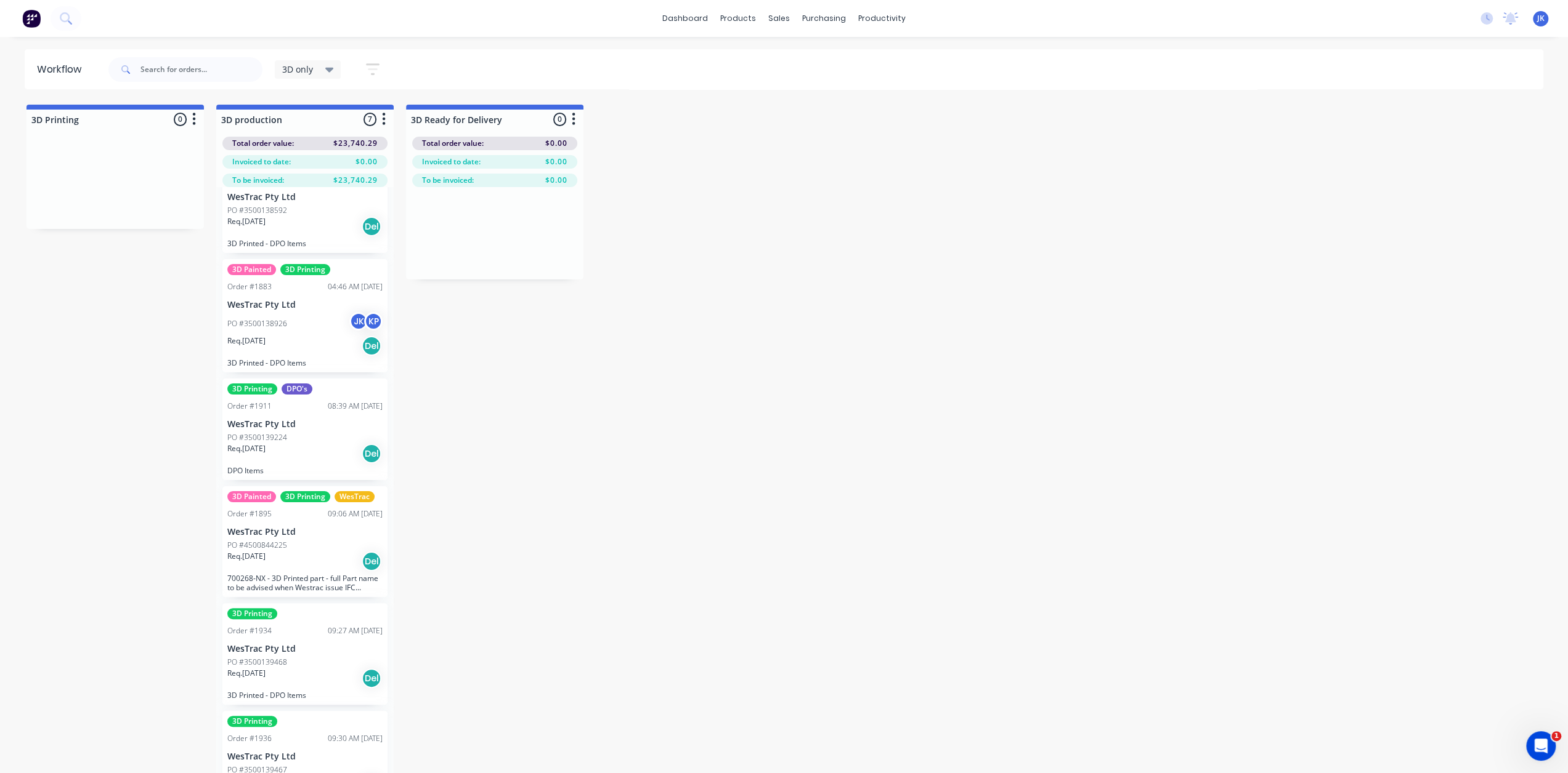
scroll to position [48, 0]
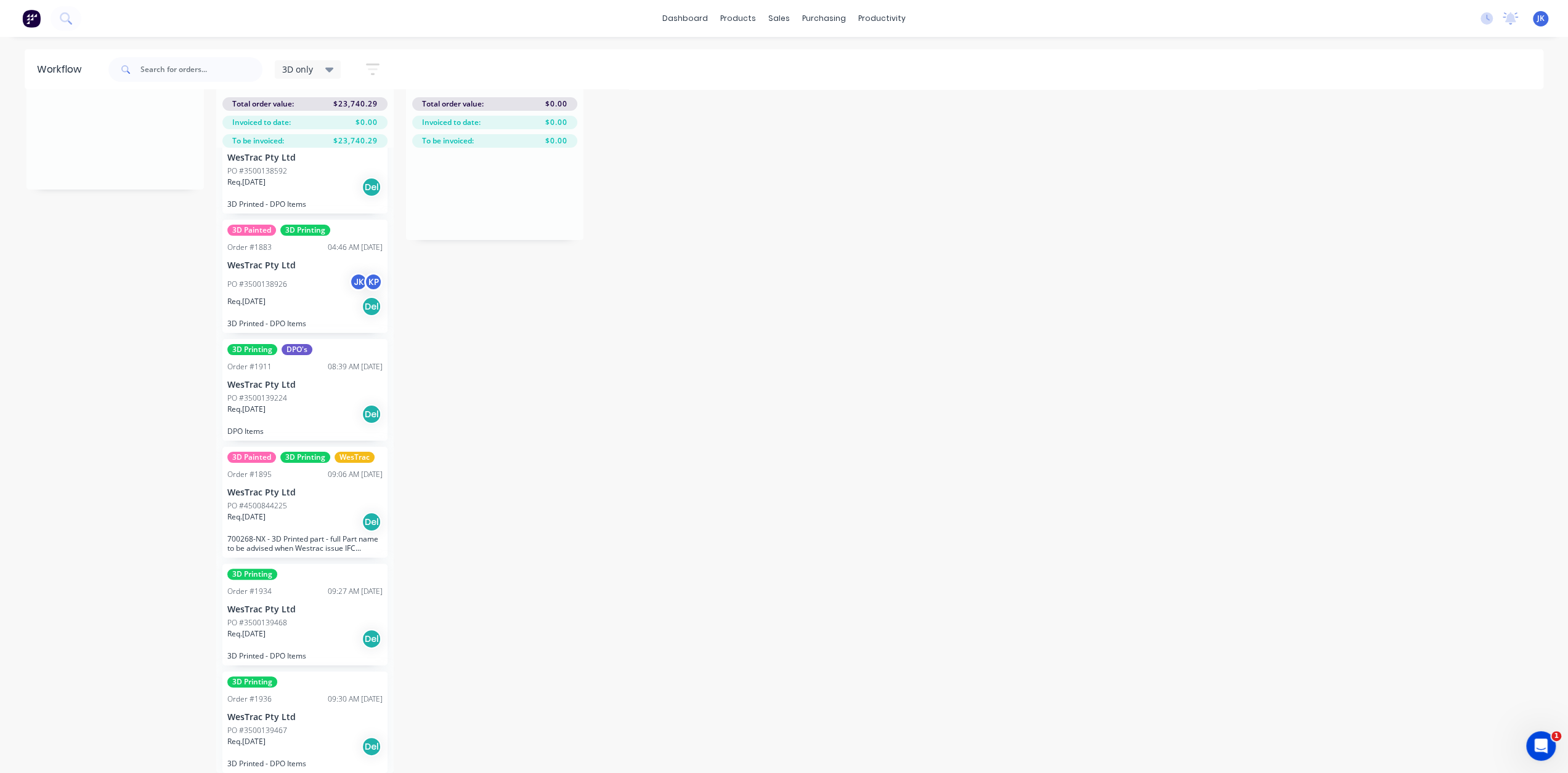
click at [338, 486] on div "PO #3500139467" at bounding box center [305, 730] width 155 height 11
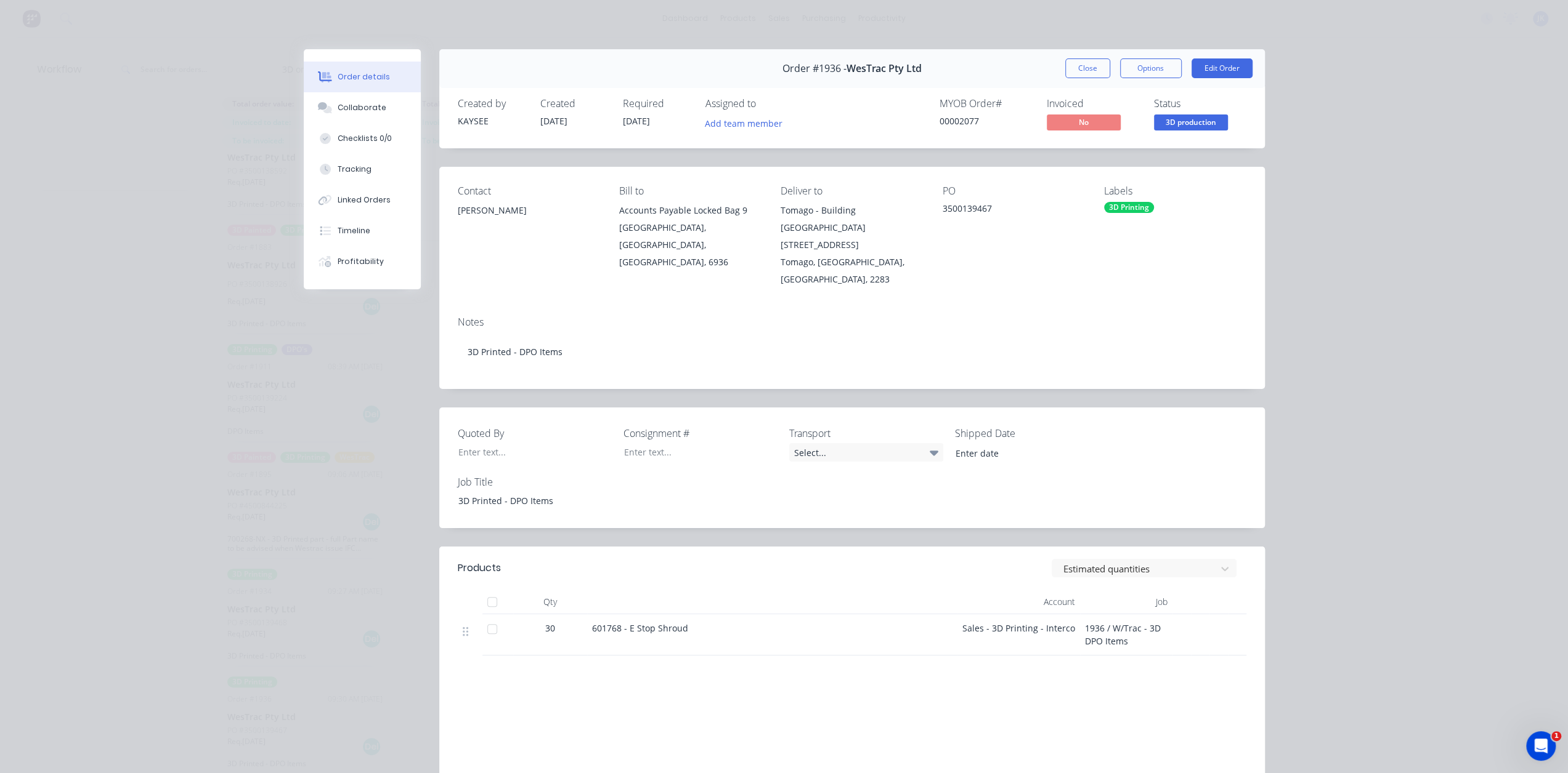
click at [946, 64] on button "Close" at bounding box center [1088, 68] width 45 height 20
